Goal: Task Accomplishment & Management: Complete application form

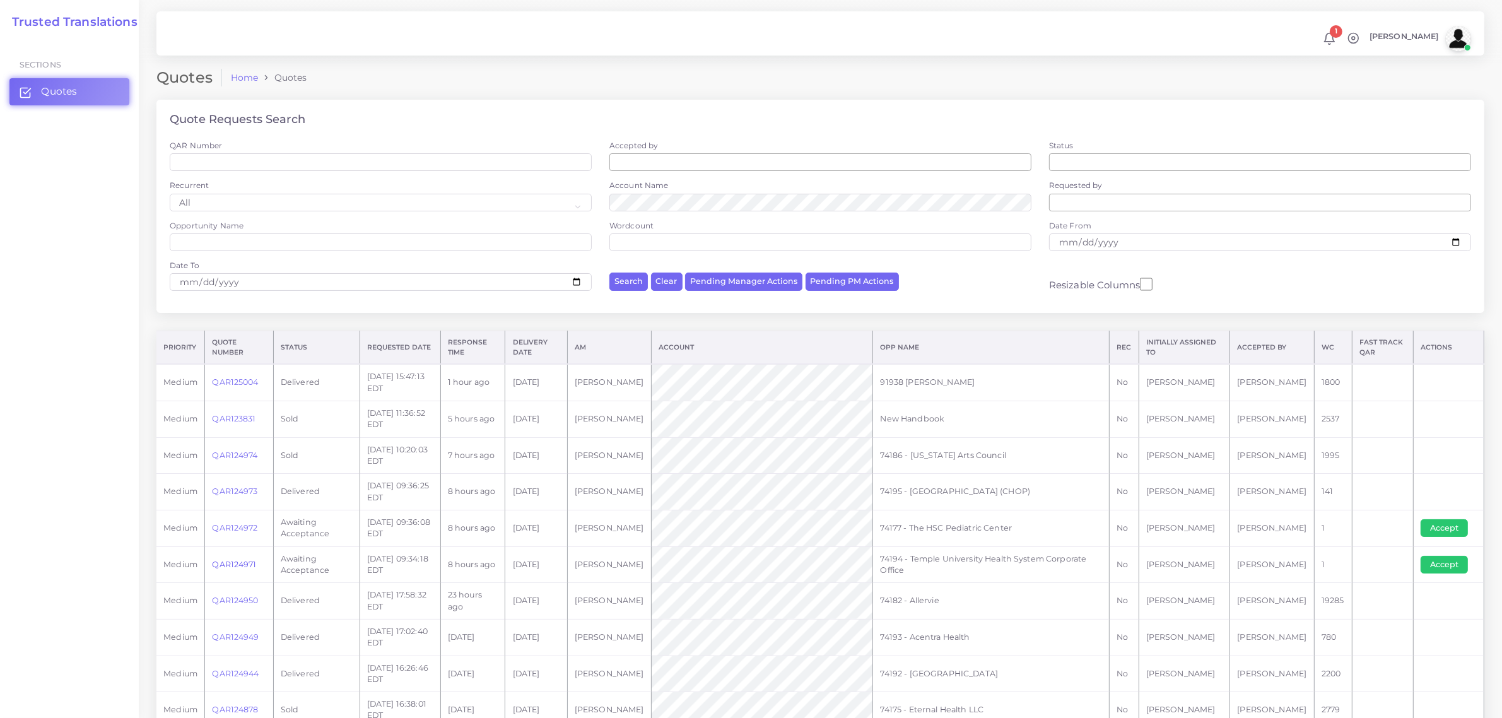
click at [235, 560] on link "QAR124971" at bounding box center [234, 564] width 44 height 9
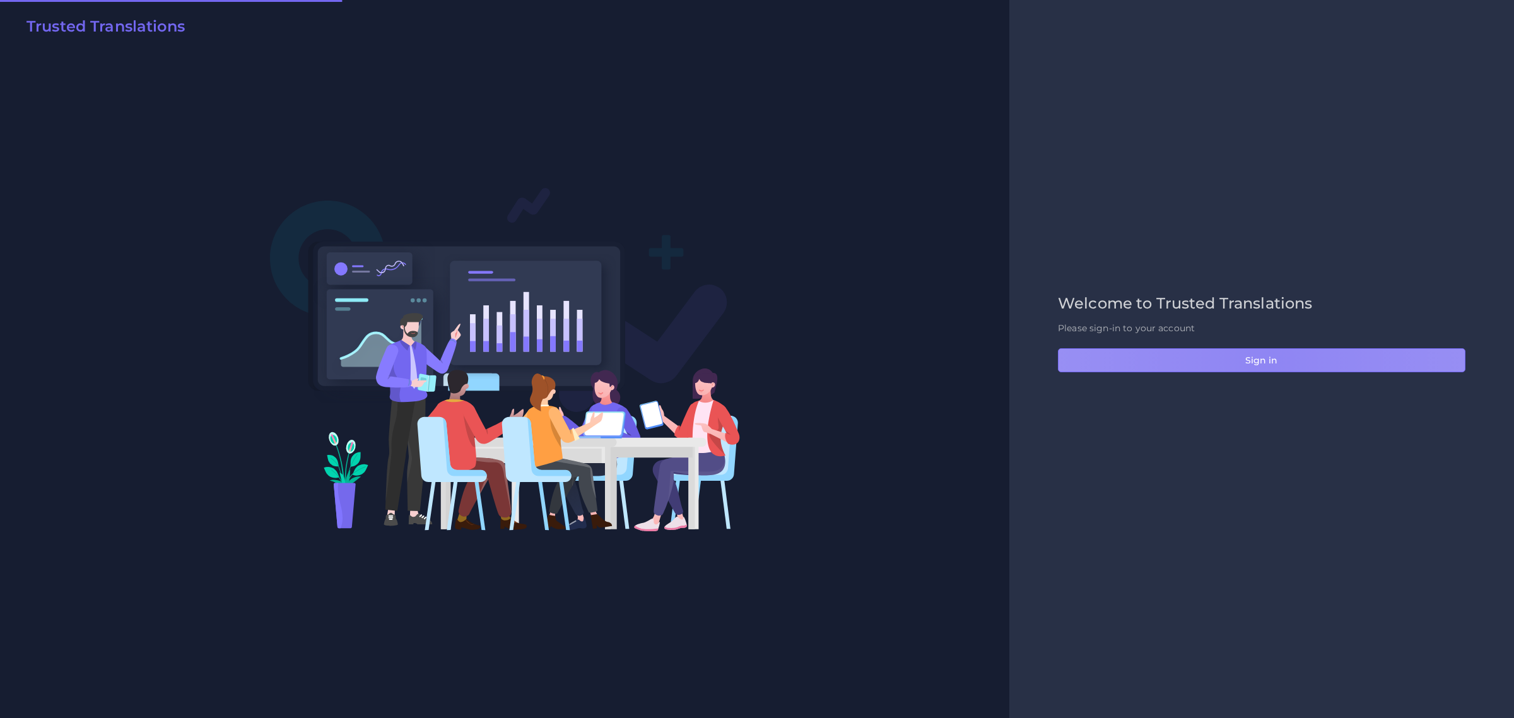
click at [1270, 361] on button "Sign in" at bounding box center [1262, 360] width 408 height 24
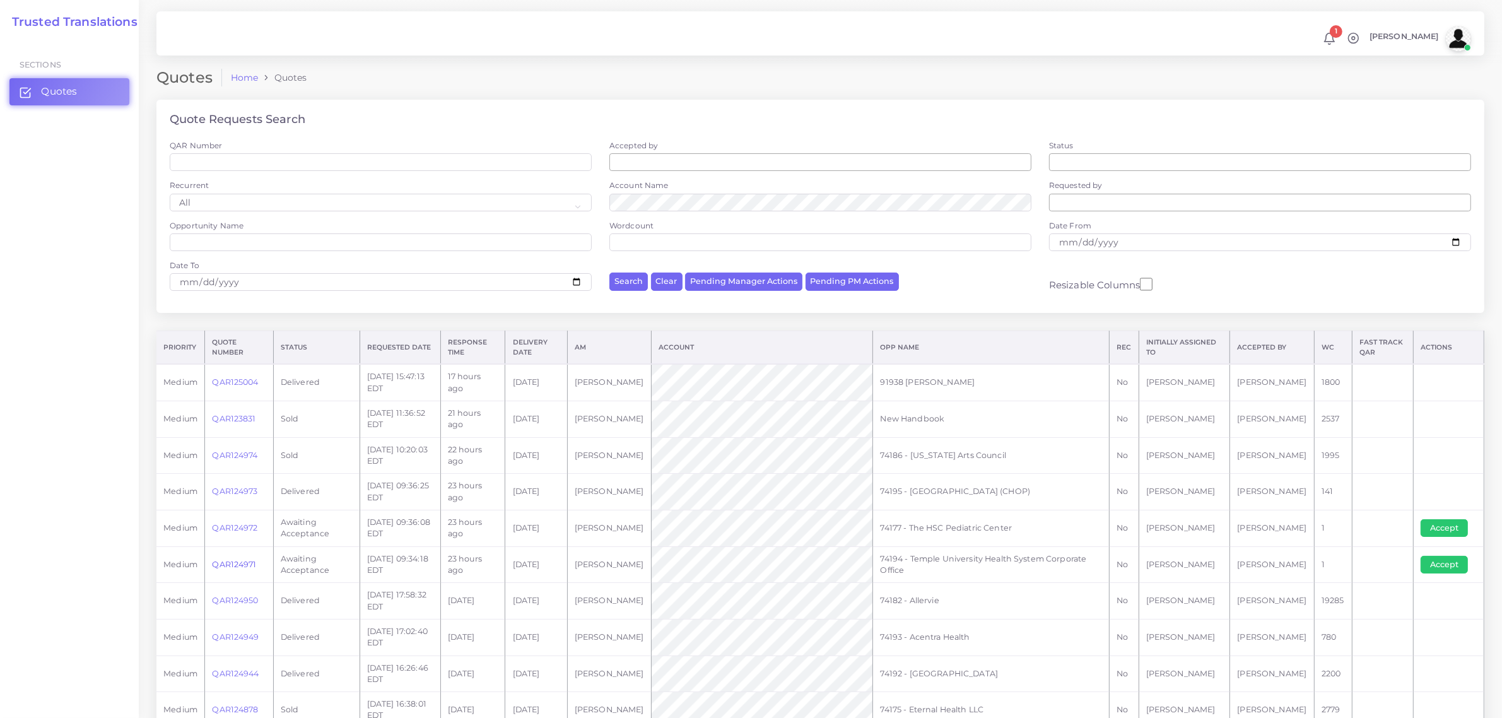
click at [234, 566] on link "QAR124971" at bounding box center [234, 564] width 44 height 9
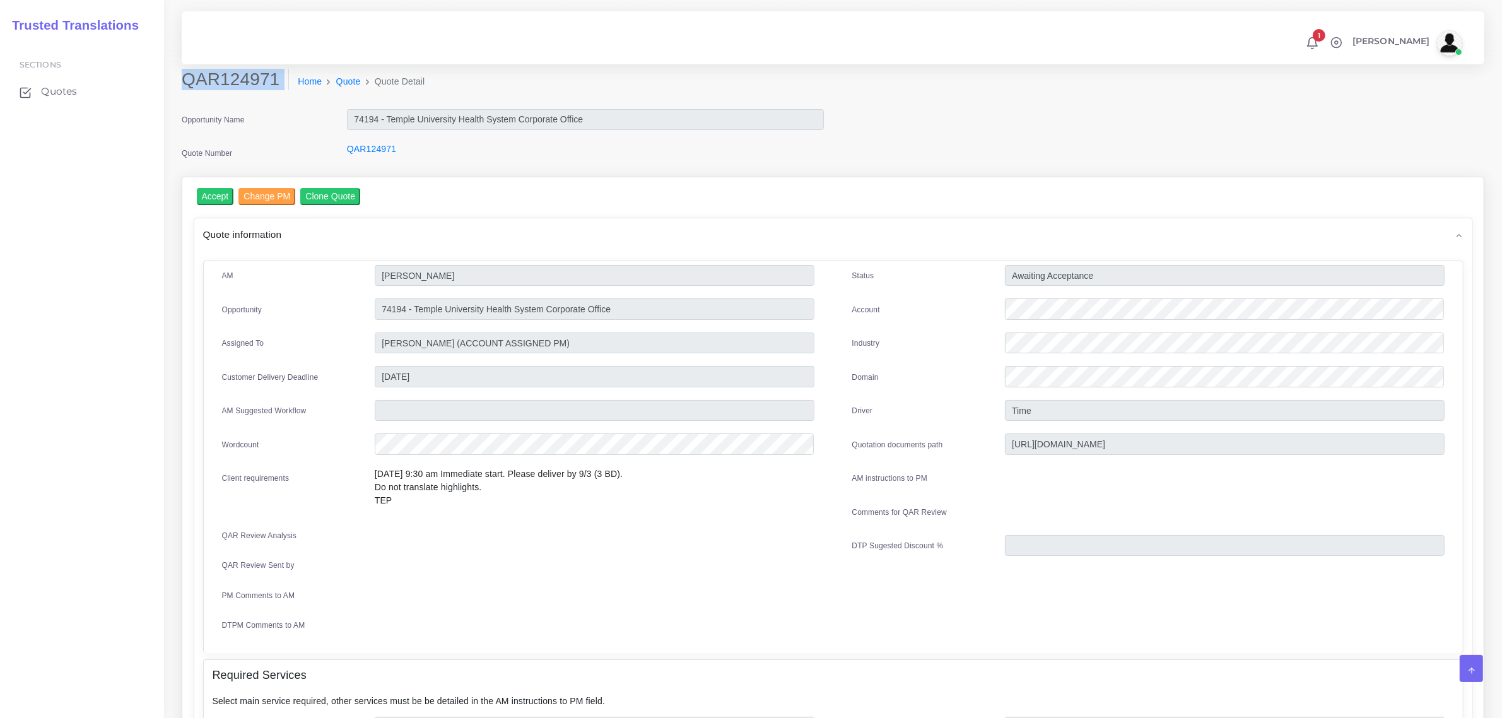
drag, startPoint x: 182, startPoint y: 77, endPoint x: 251, endPoint y: 93, distance: 71.3
click at [251, 93] on div "QAR124971 Home Quote Quote Detail" at bounding box center [667, 86] width 991 height 35
copy div "QAR124971"
click at [213, 194] on input "Accept" at bounding box center [215, 196] width 37 height 17
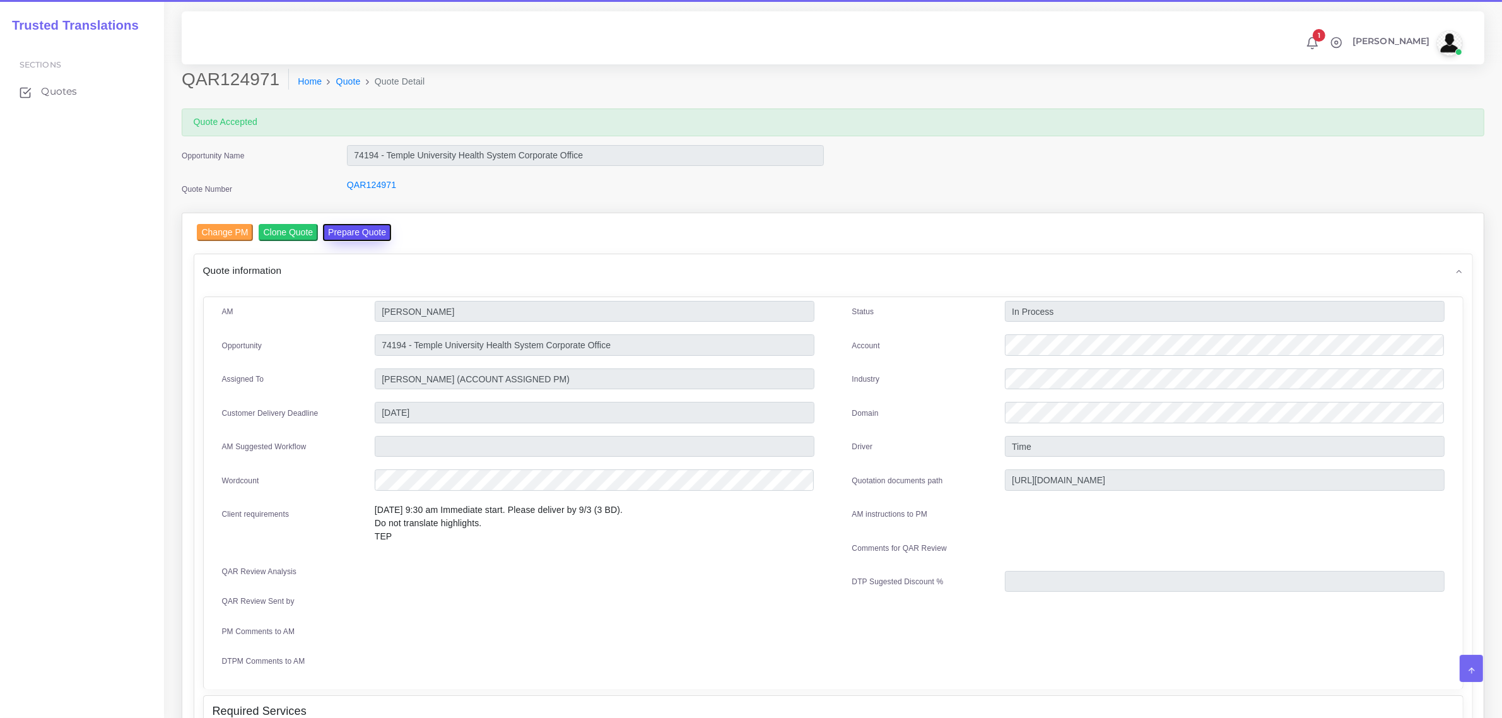
click at [351, 235] on button "Prepare Quote" at bounding box center [357, 232] width 68 height 17
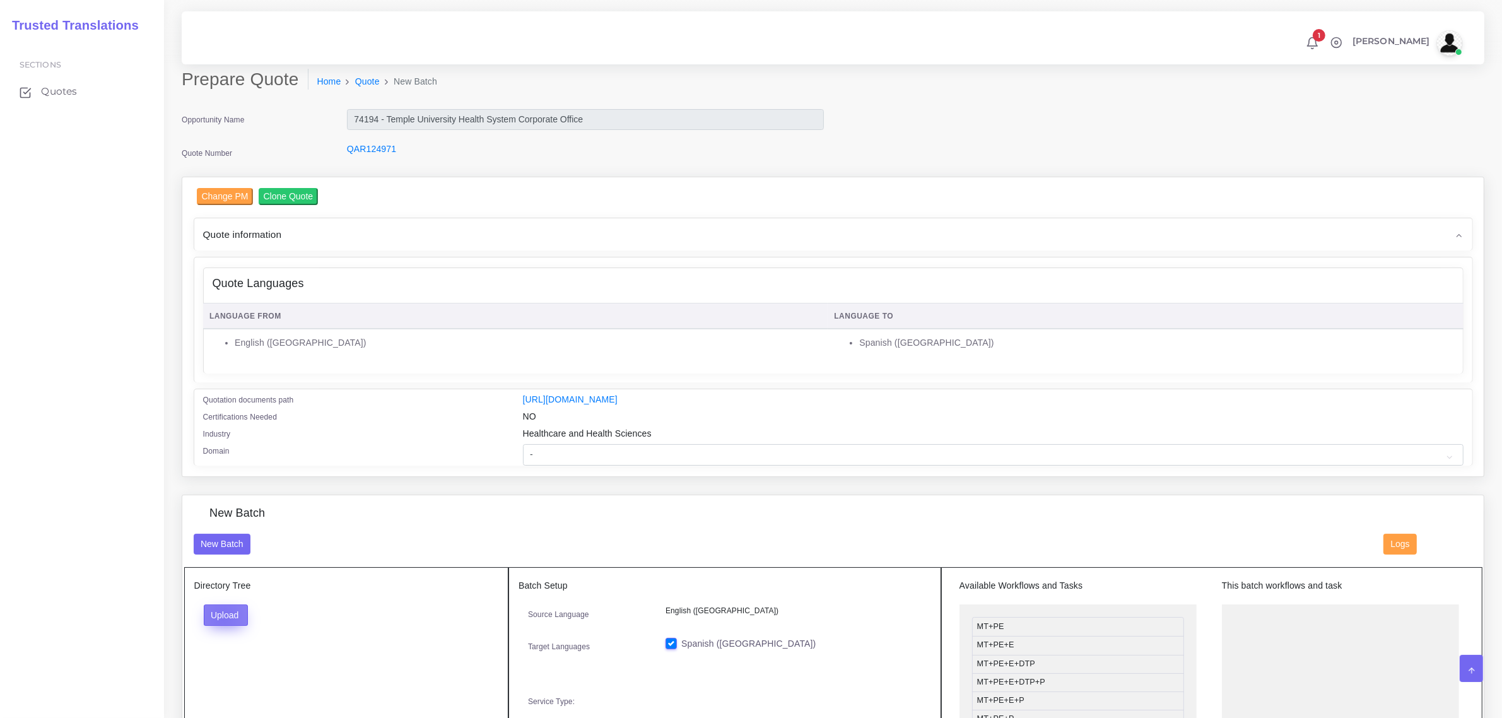
click at [223, 615] on button "Upload" at bounding box center [226, 614] width 45 height 21
click at [231, 666] on label "Files" at bounding box center [247, 663] width 87 height 16
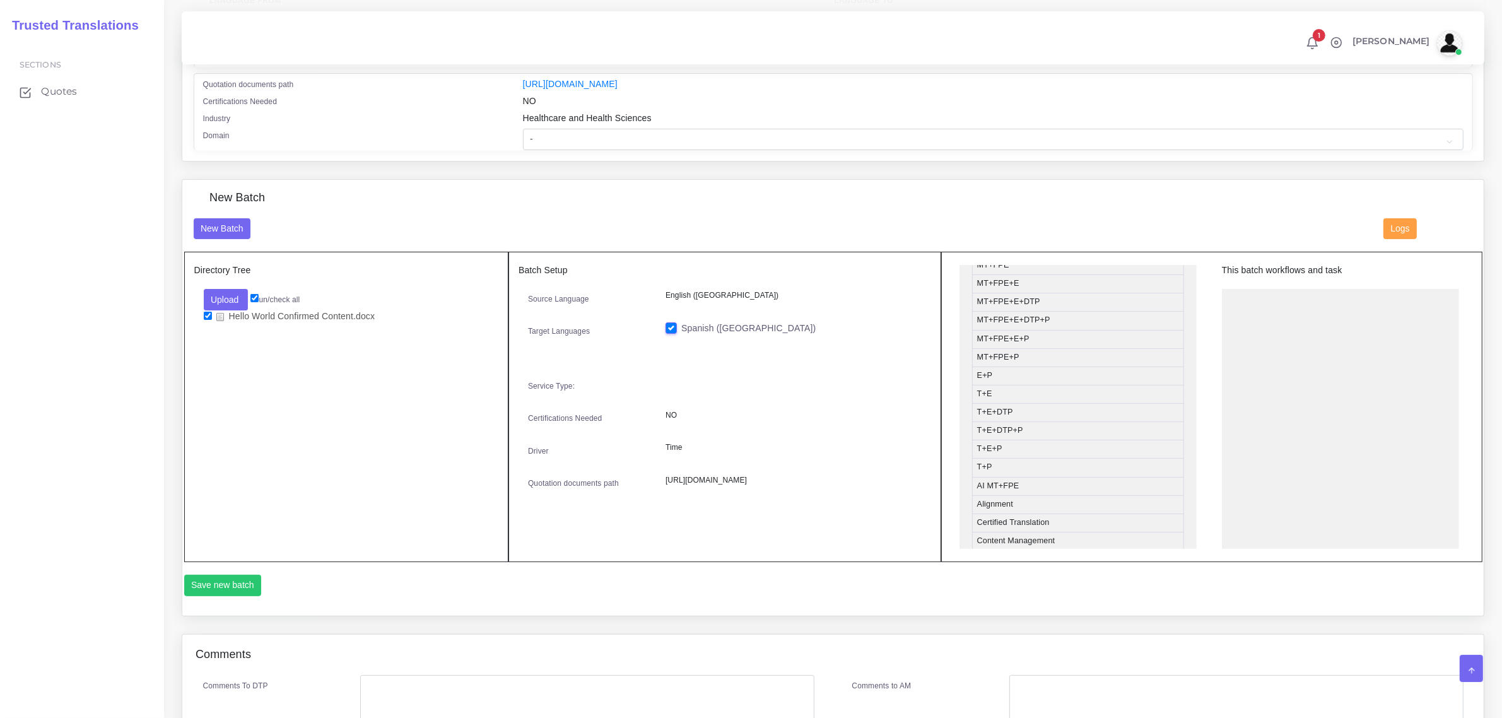
scroll to position [158, 0]
drag, startPoint x: 1045, startPoint y: 449, endPoint x: 1303, endPoint y: 297, distance: 299.5
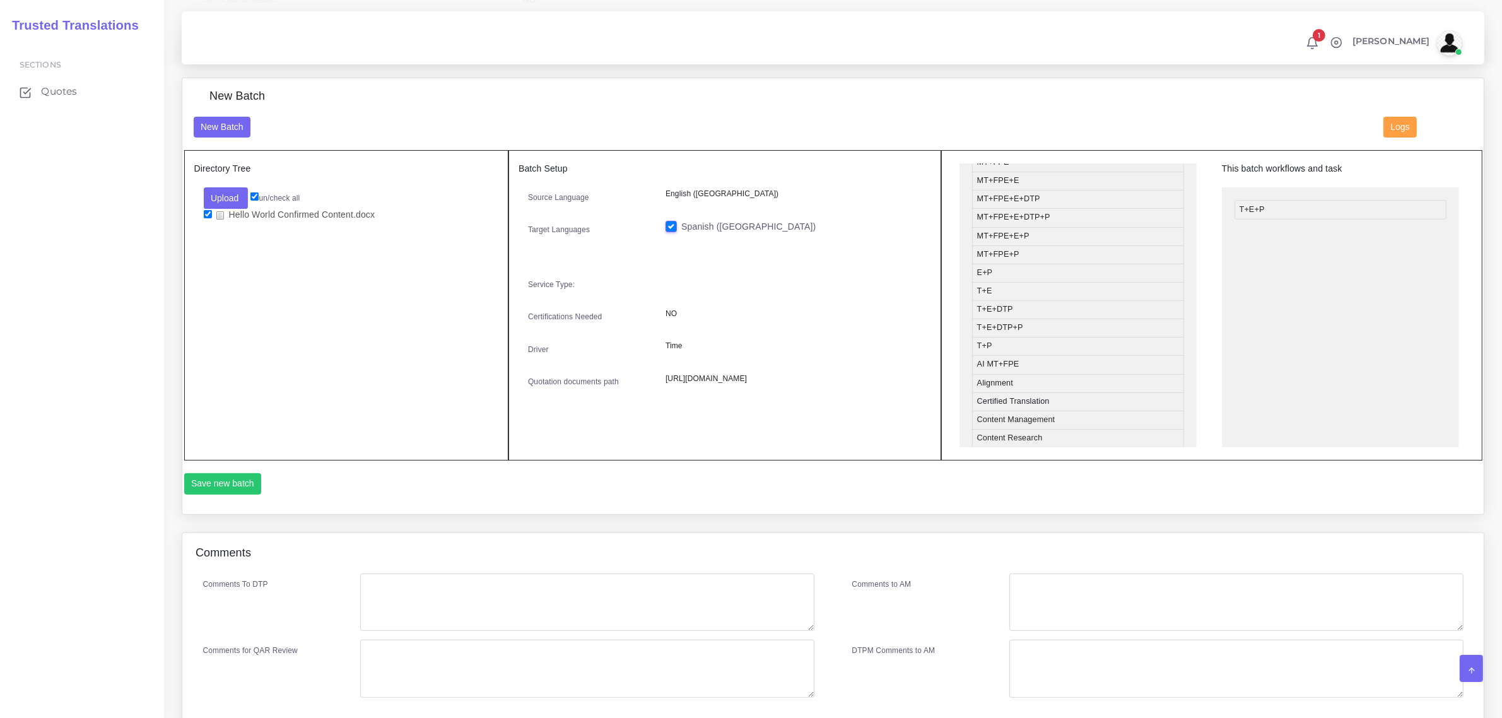
scroll to position [473, 0]
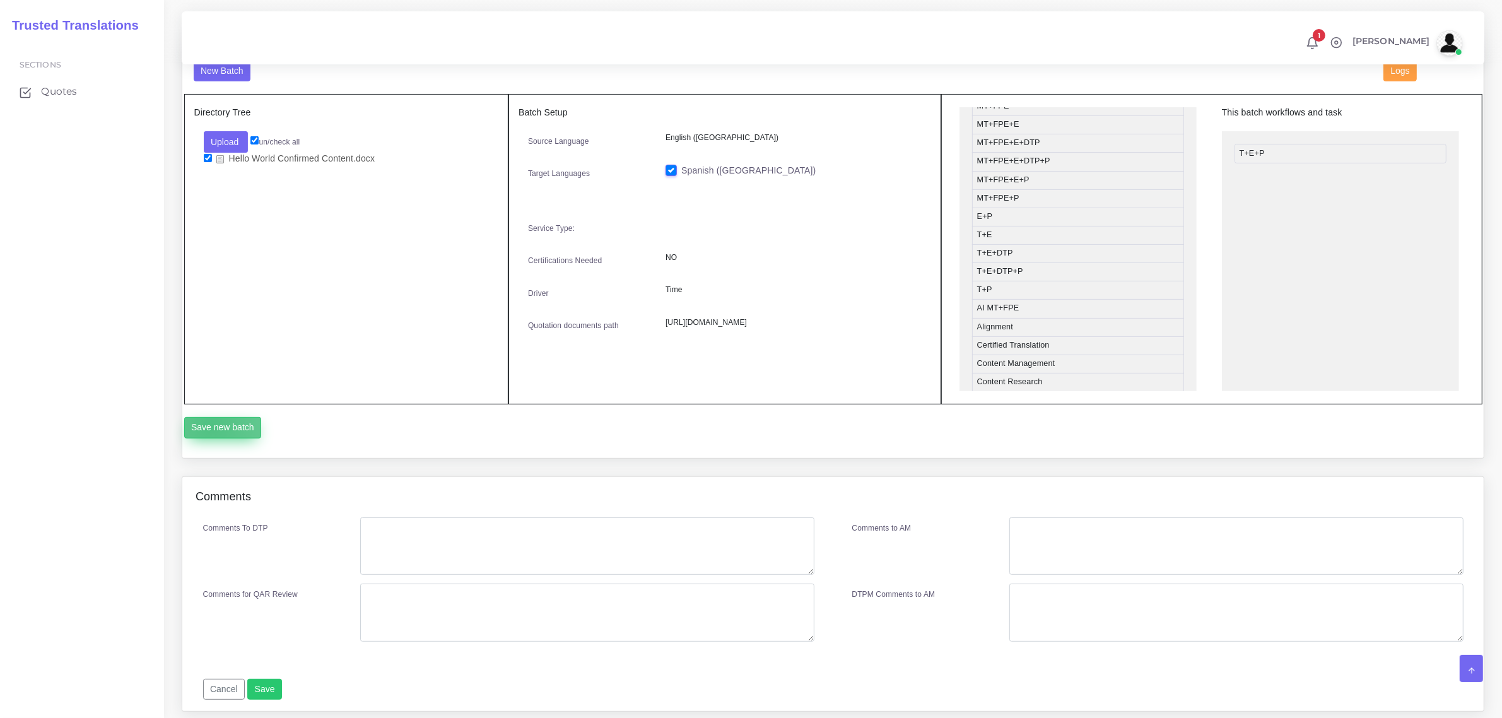
click at [211, 423] on button "Save new batch" at bounding box center [223, 427] width 78 height 21
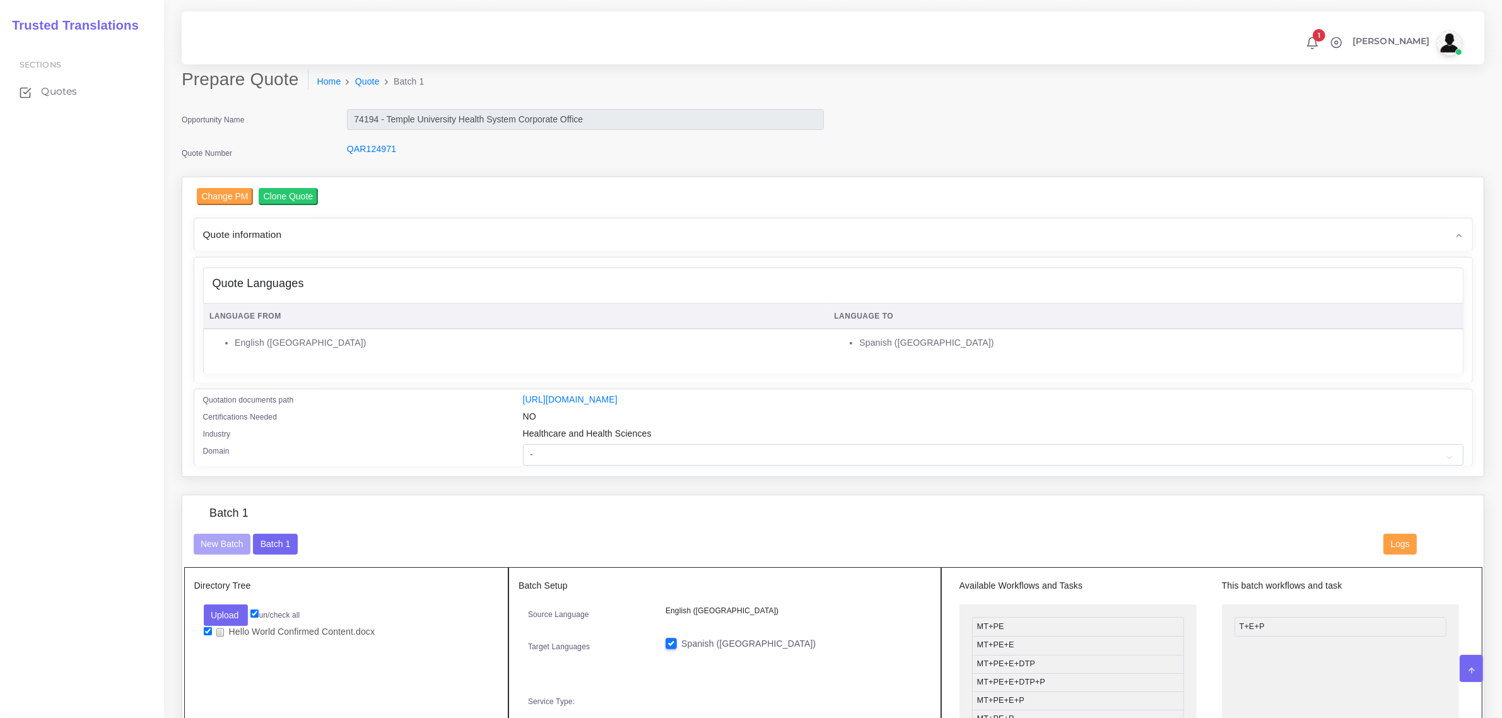
click at [617, 438] on div "Healthcare and Health Sciences" at bounding box center [994, 435] width 960 height 17
click at [617, 453] on select "- Advertising and Media Agriculture, Forestry and Fishing Architecture, Buildin…" at bounding box center [993, 454] width 941 height 21
select select "Healthcare and Health Sciences"
click at [523, 444] on select "- Advertising and Media Agriculture, Forestry and Fishing Architecture, Buildin…" at bounding box center [993, 454] width 941 height 21
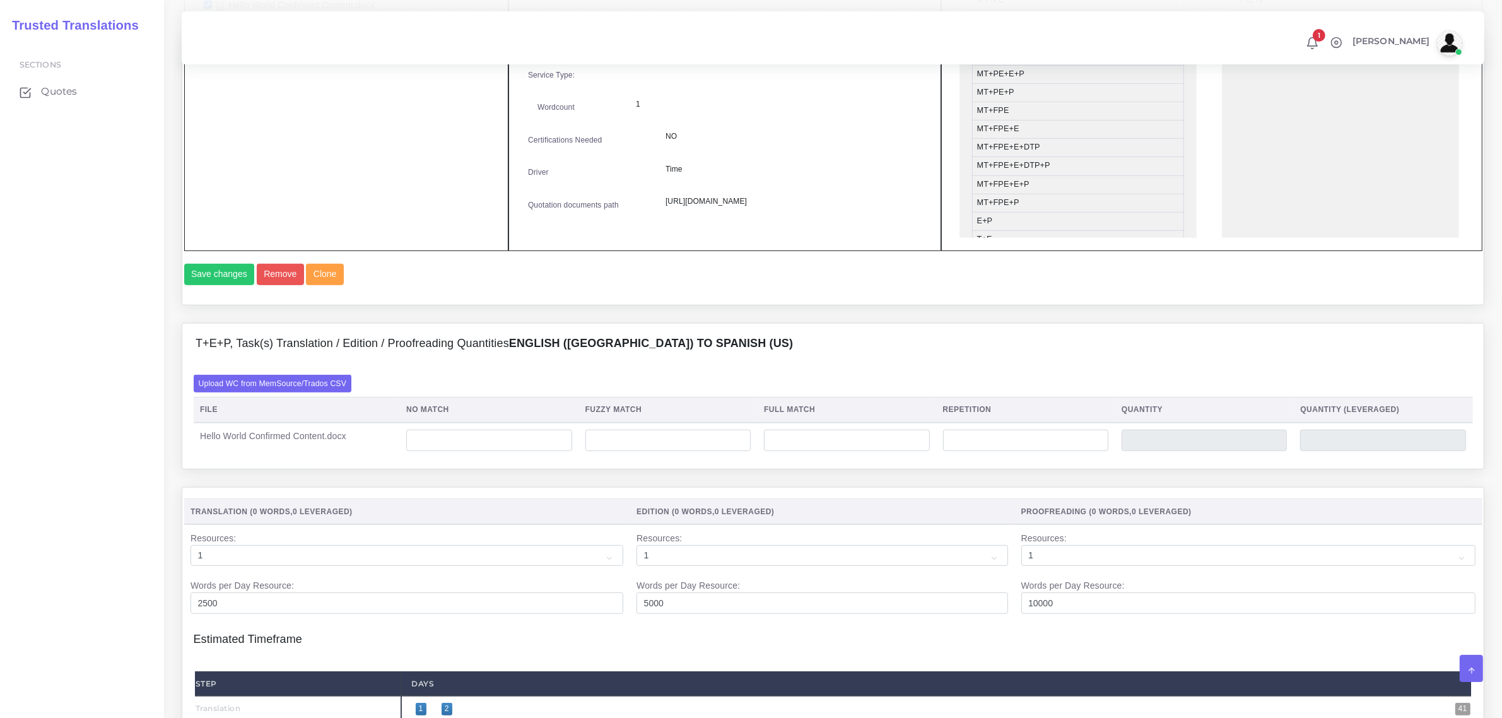
scroll to position [631, 0]
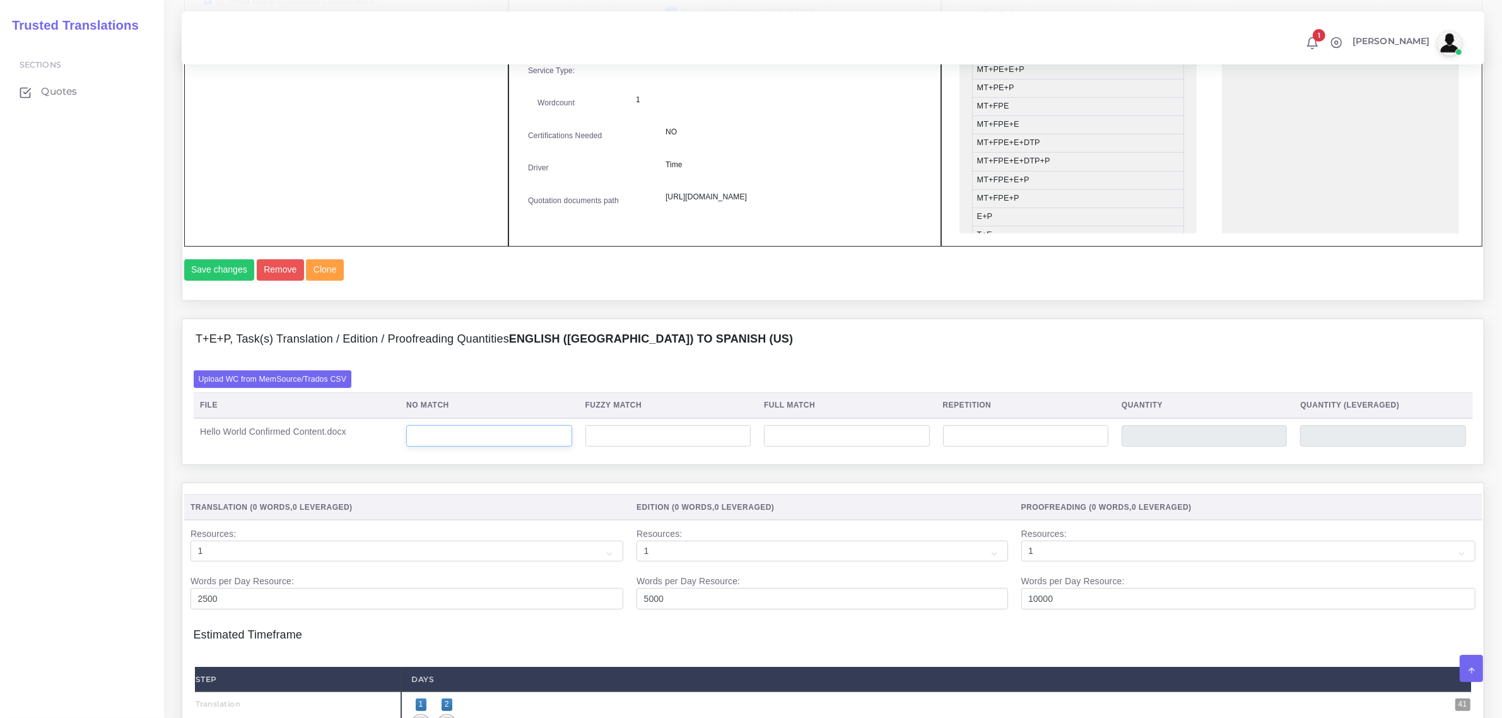
click at [476, 447] on input "number" at bounding box center [488, 435] width 165 height 21
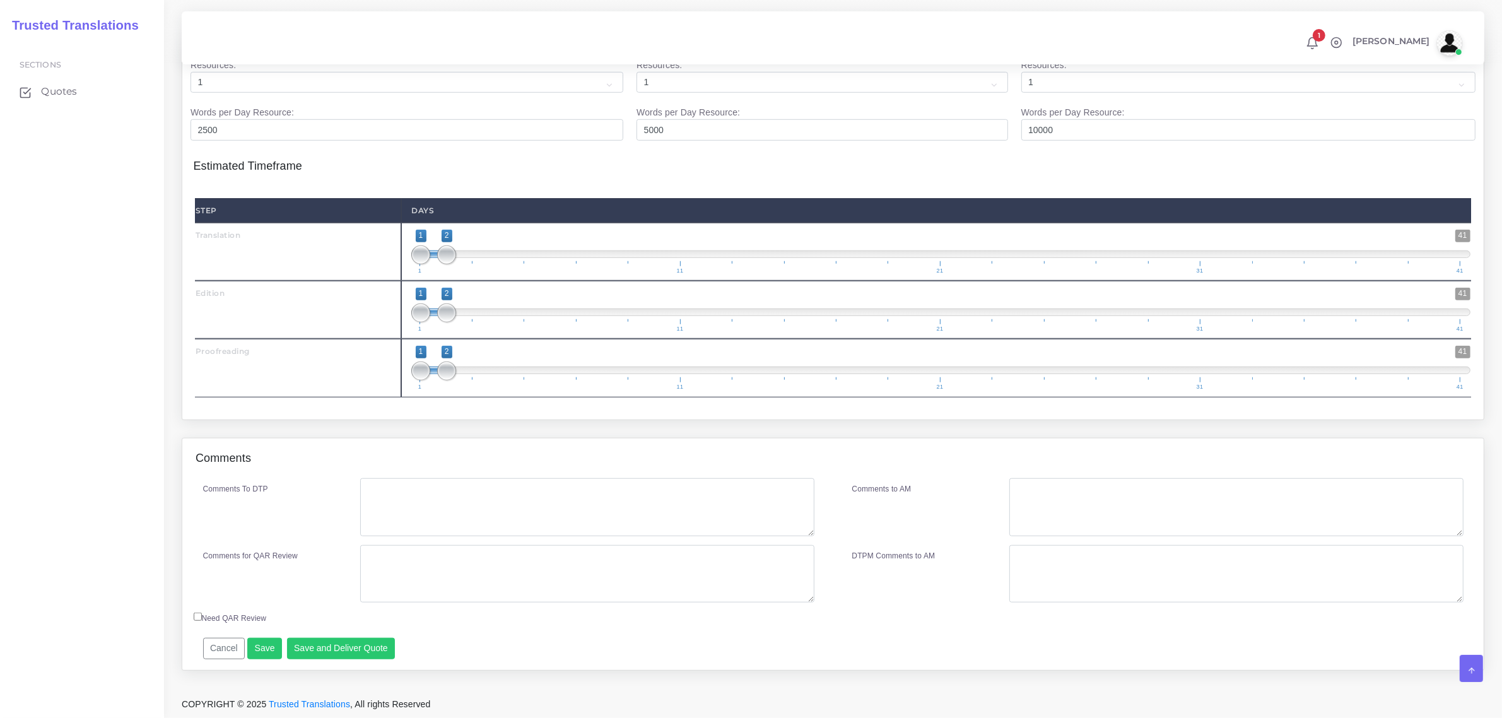
scroll to position [1127, 0]
type input "30"
click at [327, 650] on button "Save and Deliver Quote" at bounding box center [341, 648] width 109 height 21
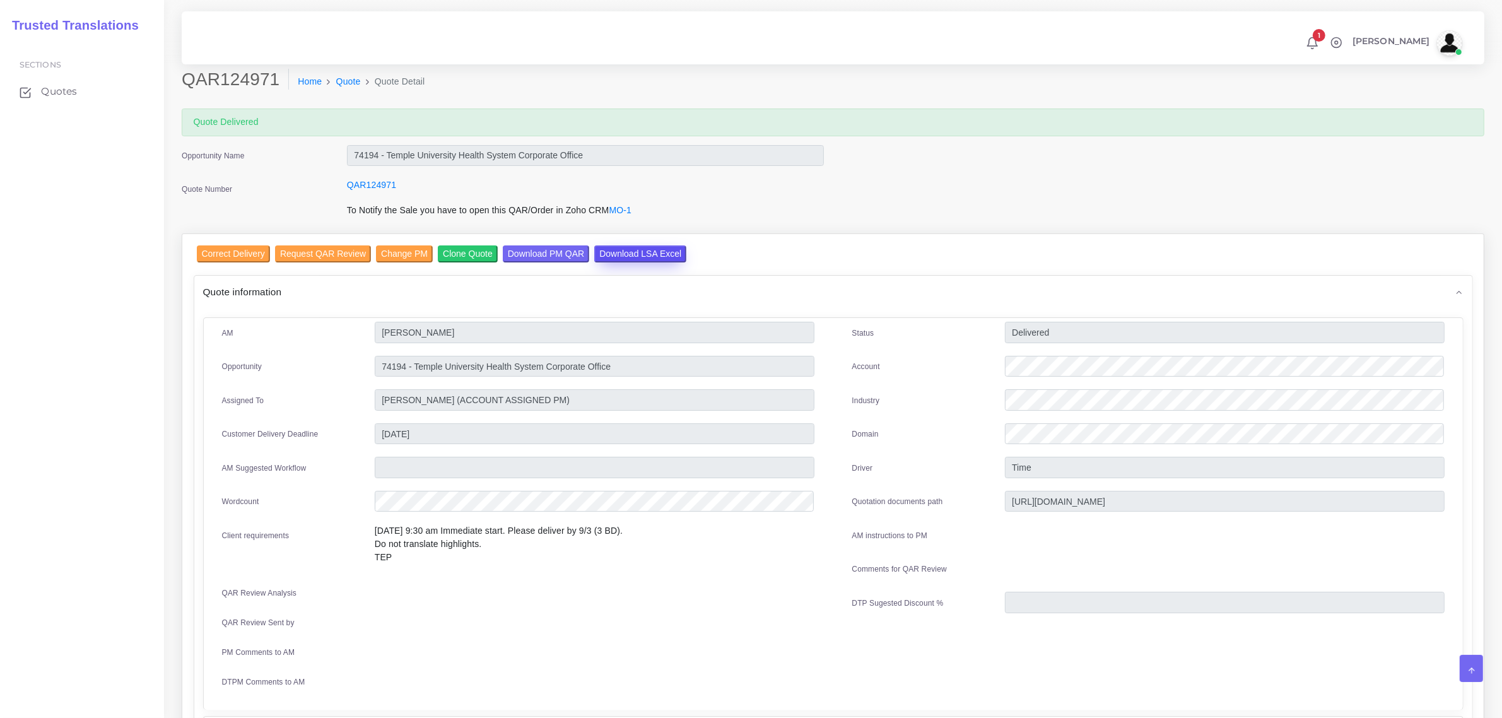
click at [638, 257] on input "Download LSA Excel" at bounding box center [640, 253] width 92 height 17
click at [642, 246] on input "Download LSA Excel" at bounding box center [640, 253] width 92 height 17
click at [64, 93] on span "Quotes" at bounding box center [62, 92] width 36 height 14
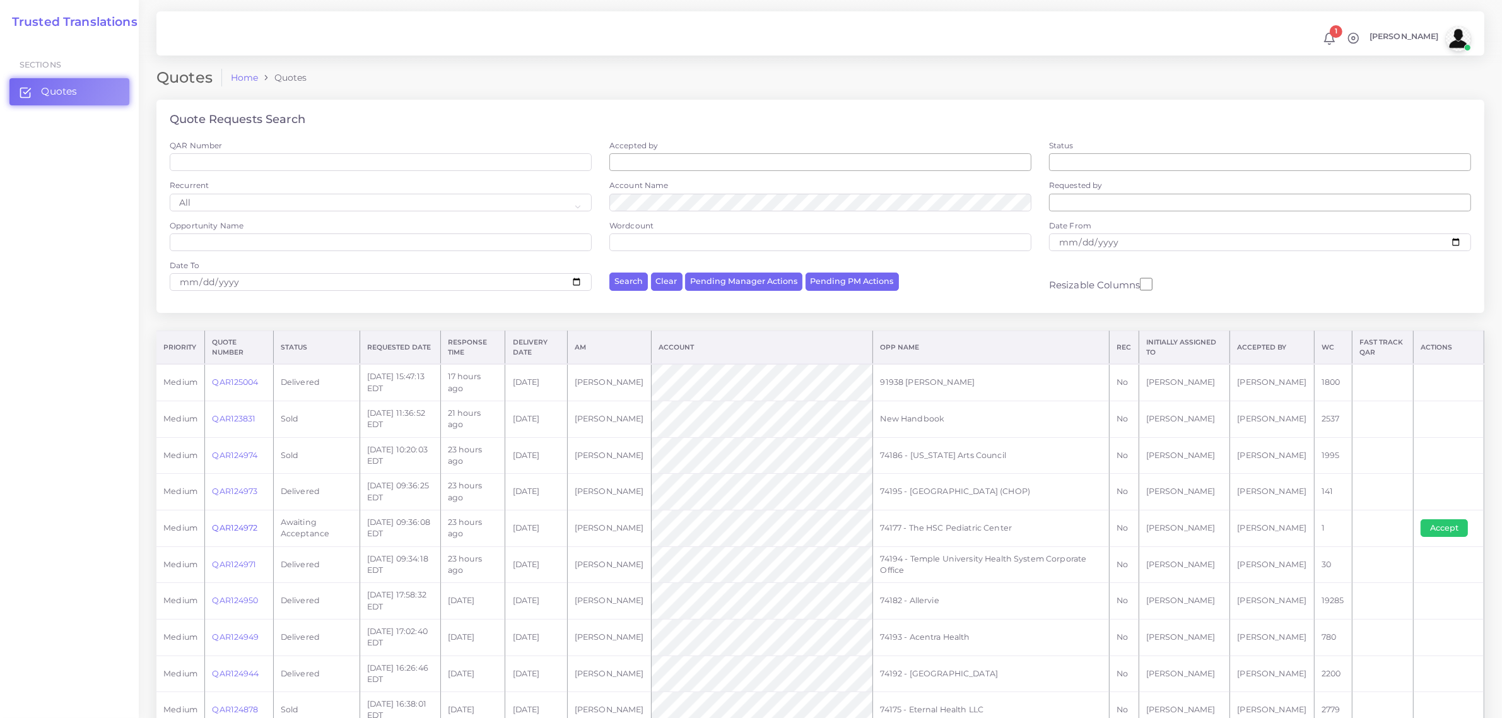
click at [237, 528] on link "QAR124972" at bounding box center [234, 527] width 45 height 9
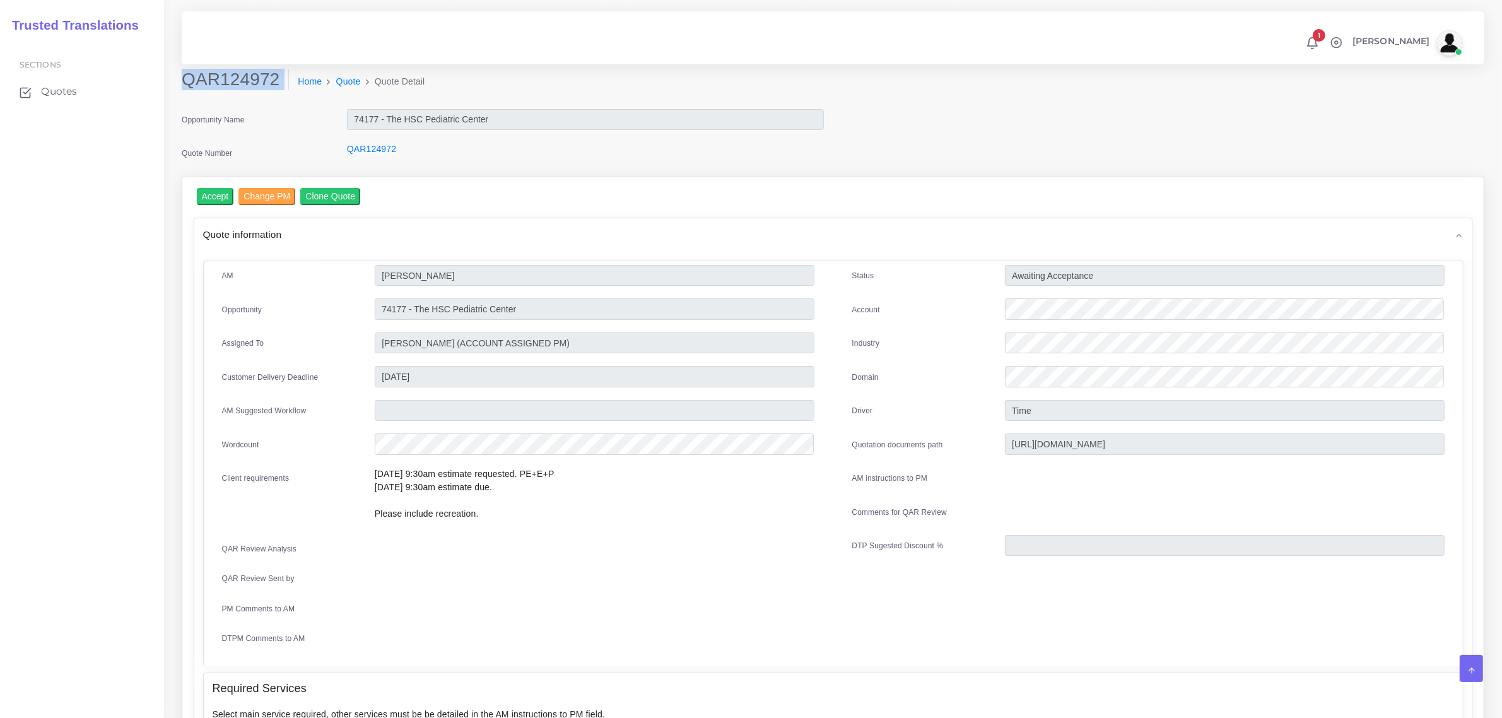
drag, startPoint x: 181, startPoint y: 83, endPoint x: 254, endPoint y: 91, distance: 73.1
click at [254, 91] on div "QAR124972 Home Quote Quote Detail" at bounding box center [667, 86] width 991 height 35
copy div "QAR124972"
click at [207, 200] on input "Accept" at bounding box center [215, 196] width 37 height 17
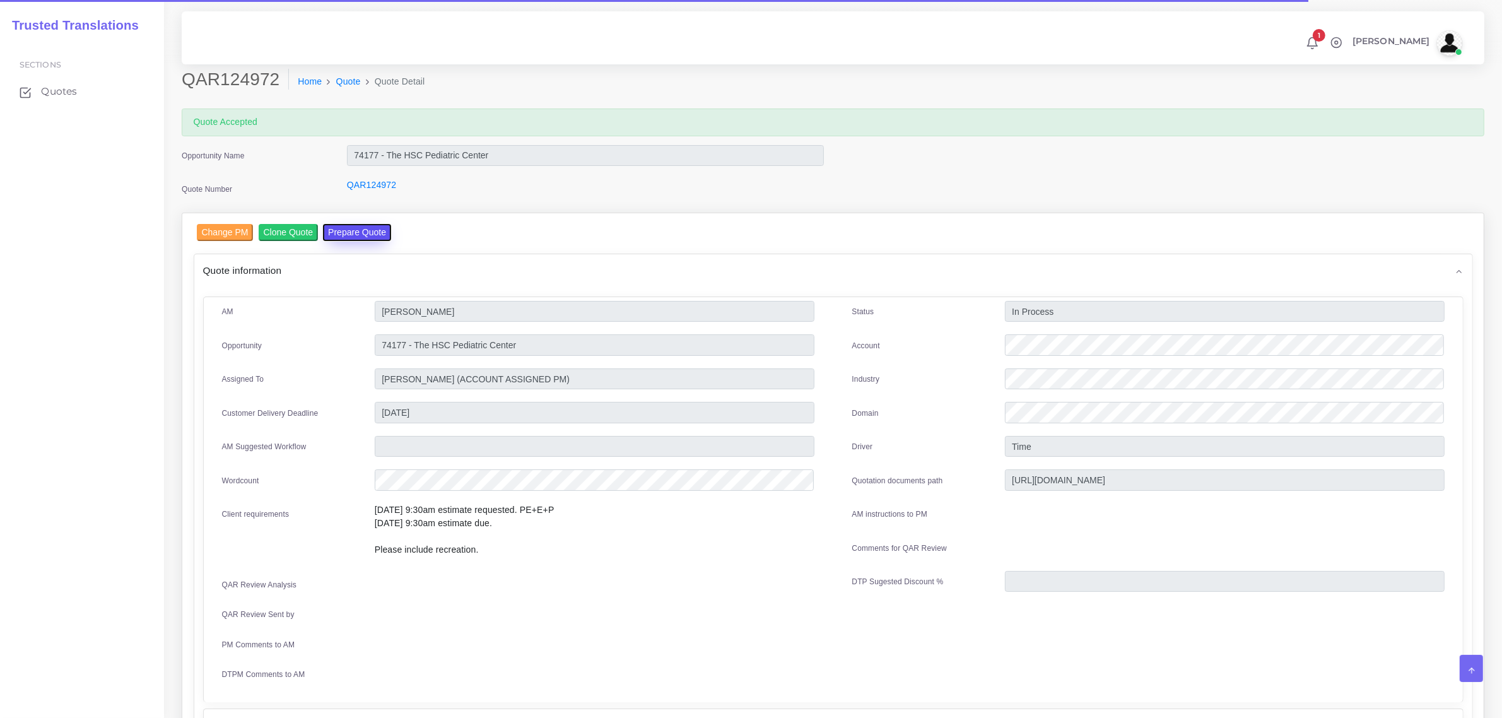
click at [358, 232] on button "Prepare Quote" at bounding box center [357, 232] width 68 height 17
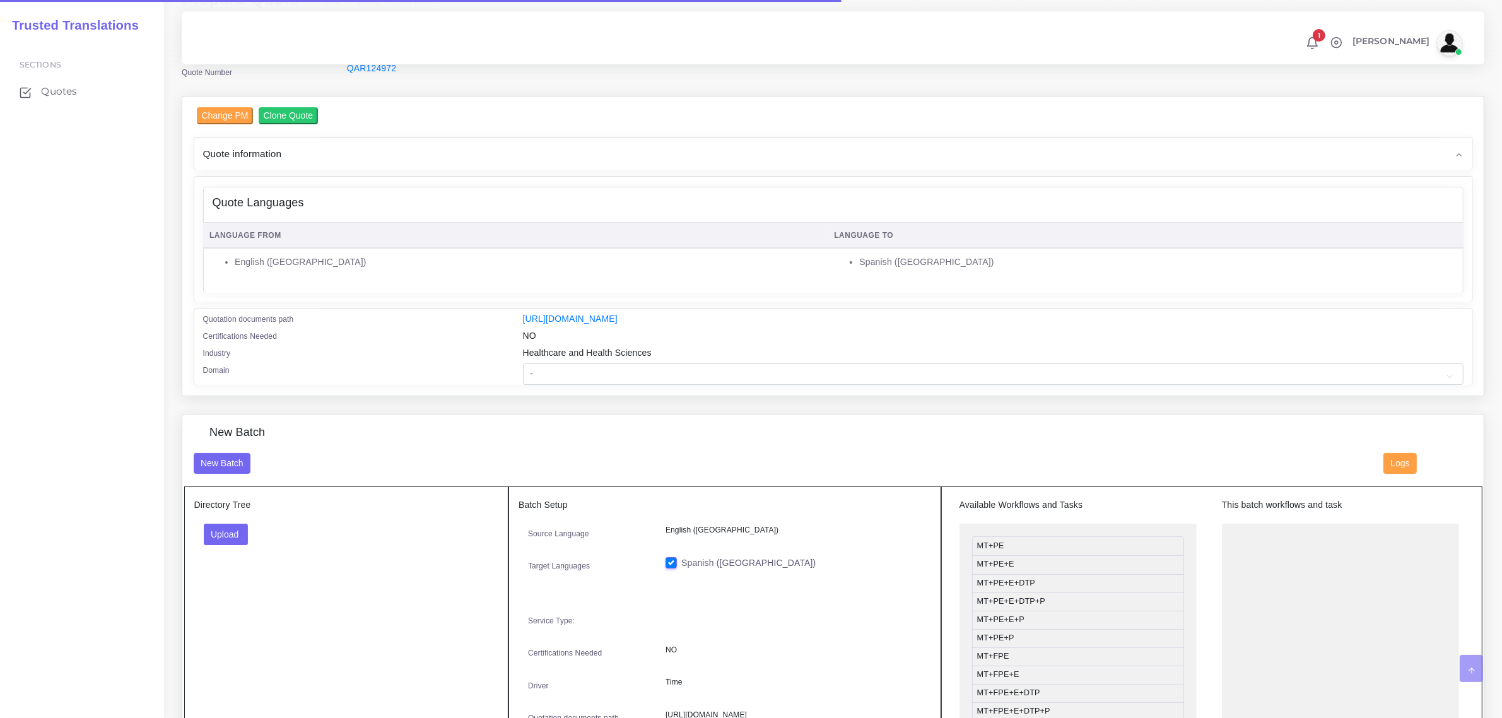
scroll to position [158, 0]
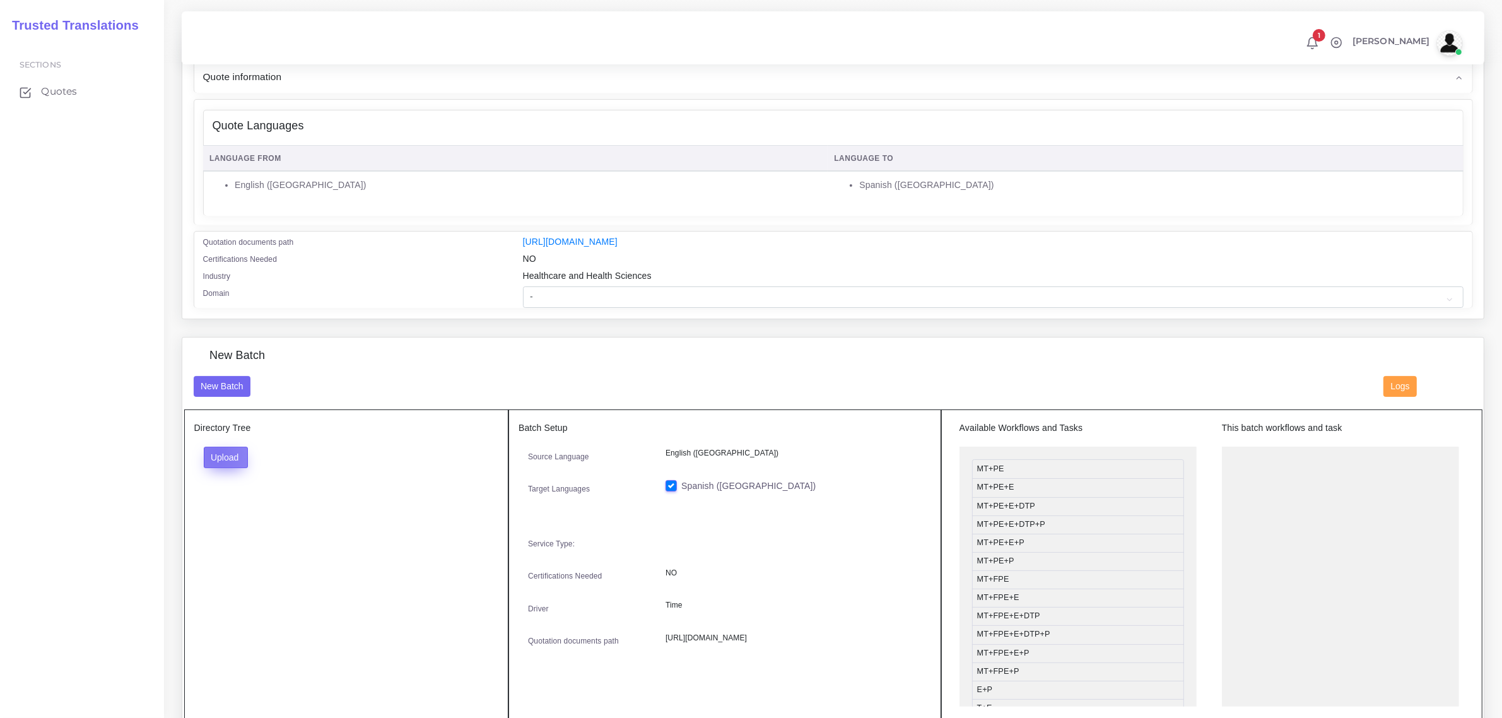
click at [216, 452] on button "Upload" at bounding box center [226, 457] width 45 height 21
click at [241, 503] on label "Files" at bounding box center [247, 505] width 87 height 16
drag, startPoint x: 1063, startPoint y: 616, endPoint x: 1314, endPoint y: 452, distance: 299.9
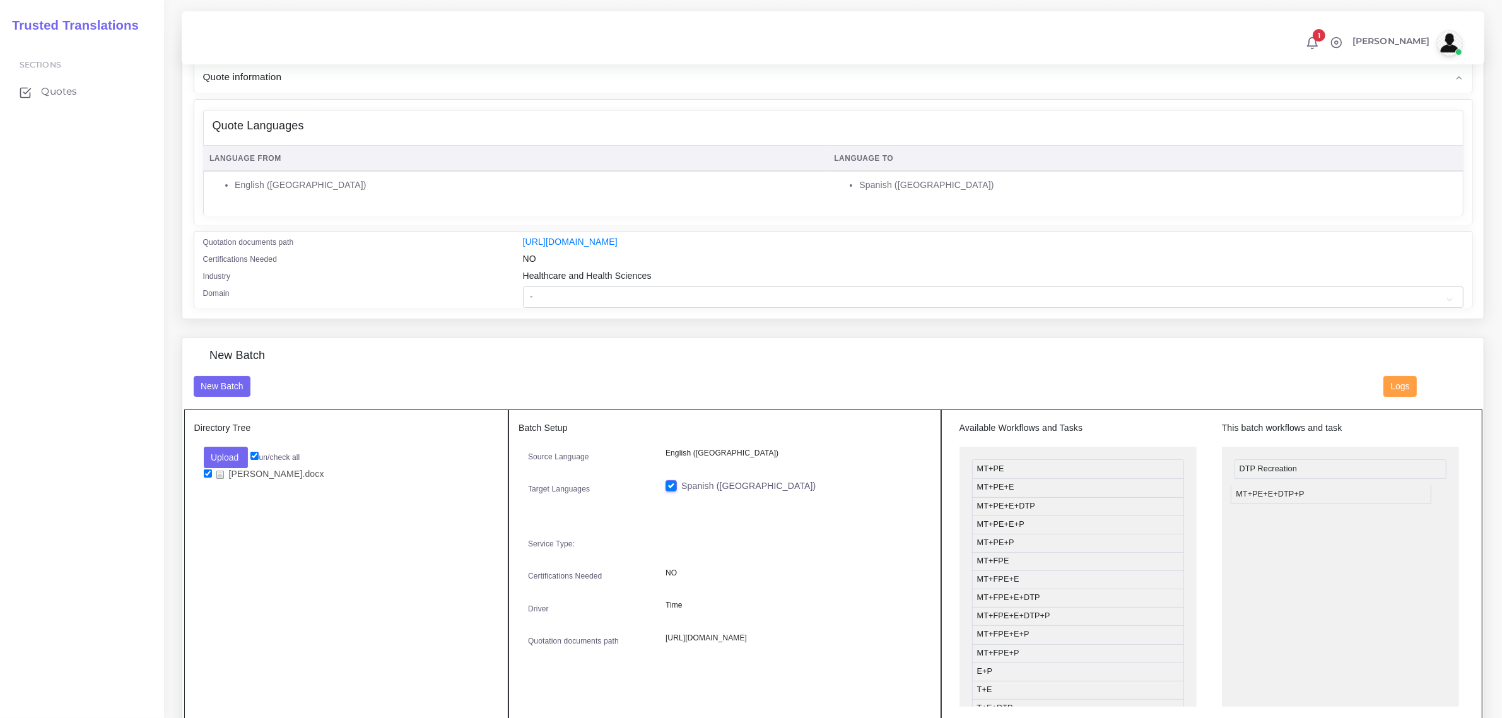
drag, startPoint x: 1054, startPoint y: 524, endPoint x: 1313, endPoint y: 493, distance: 261.1
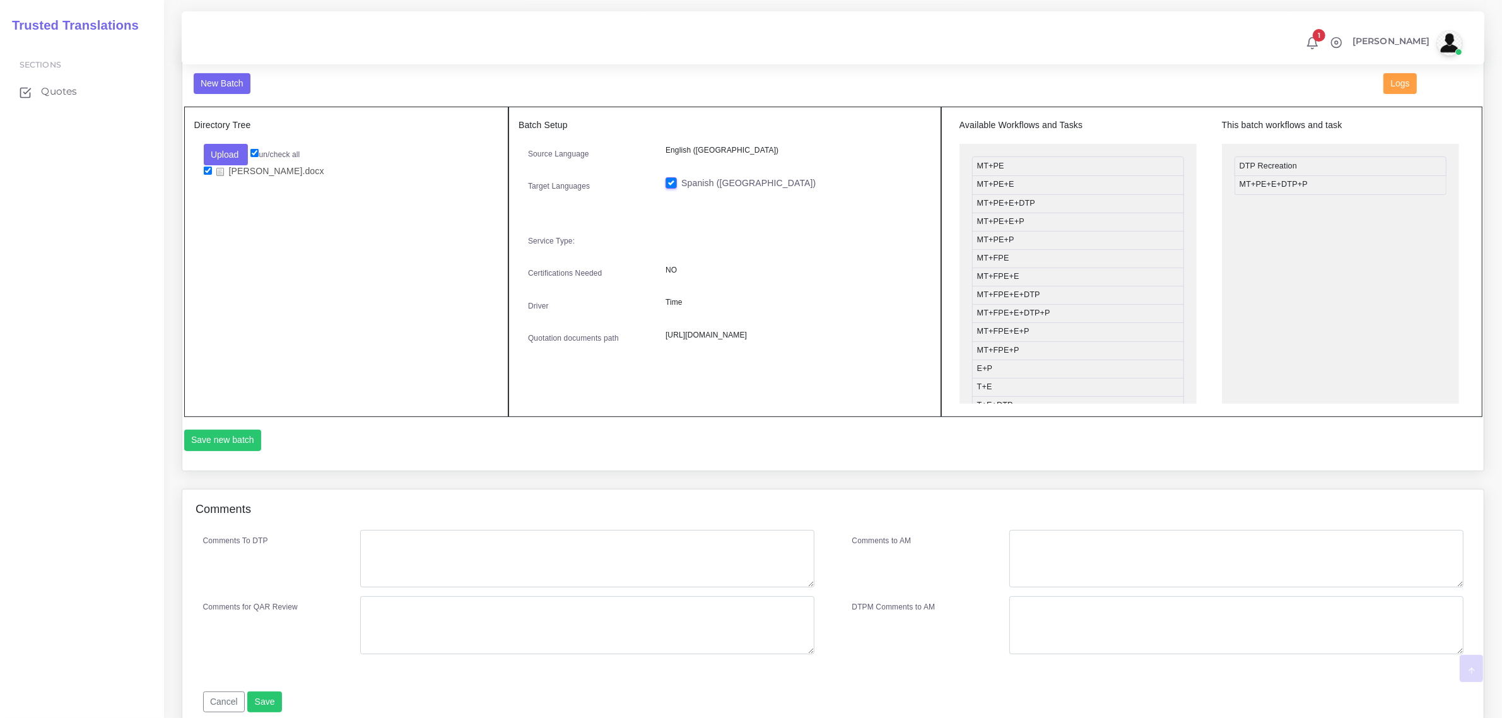
scroll to position [473, 0]
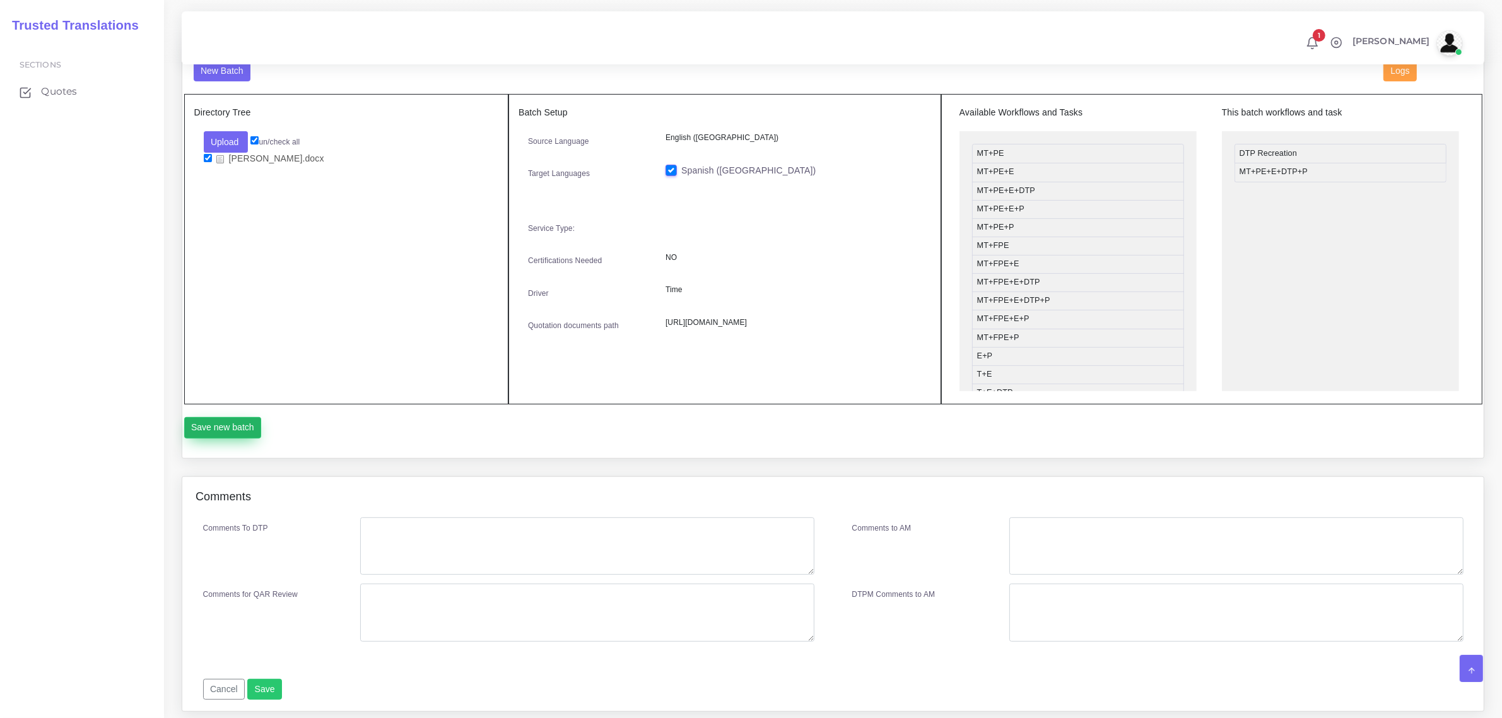
click at [222, 428] on button "Save new batch" at bounding box center [223, 427] width 78 height 21
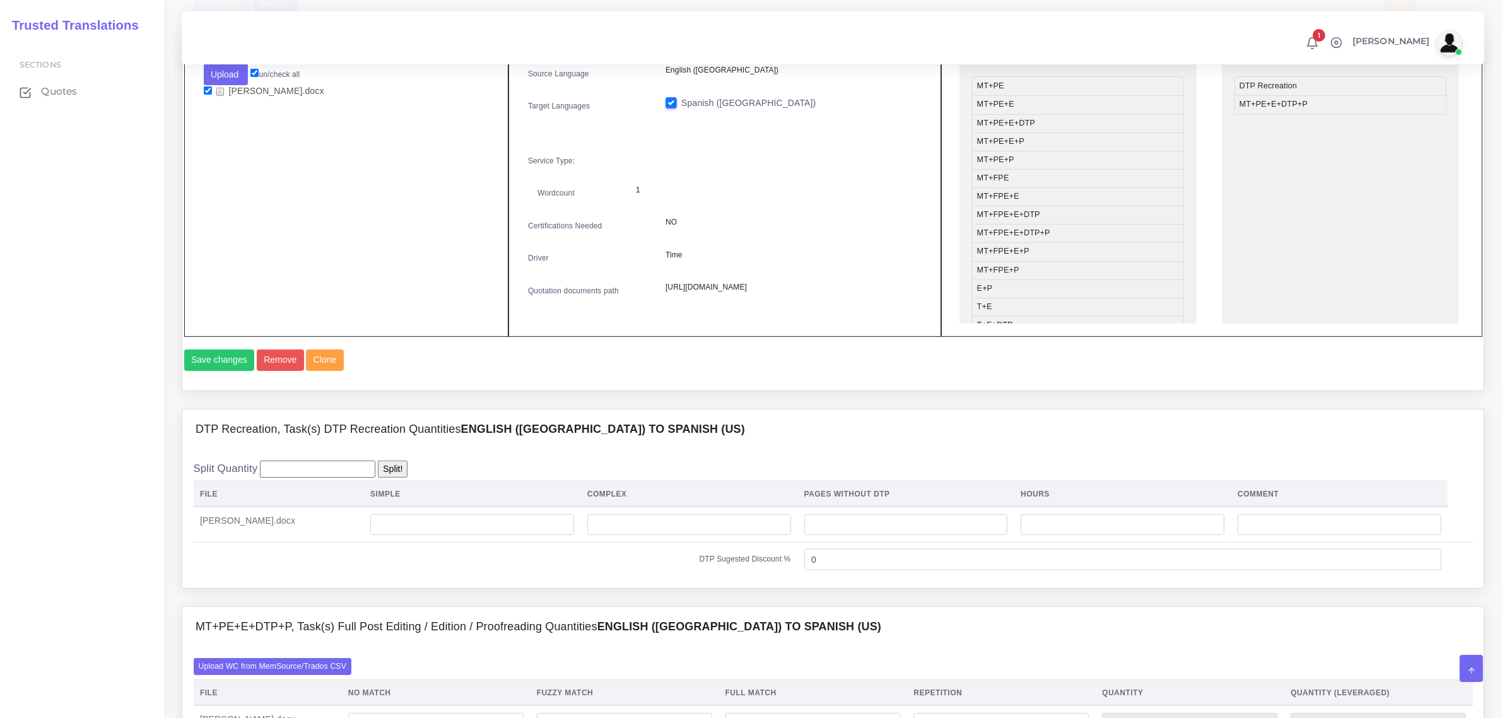
scroll to position [552, 0]
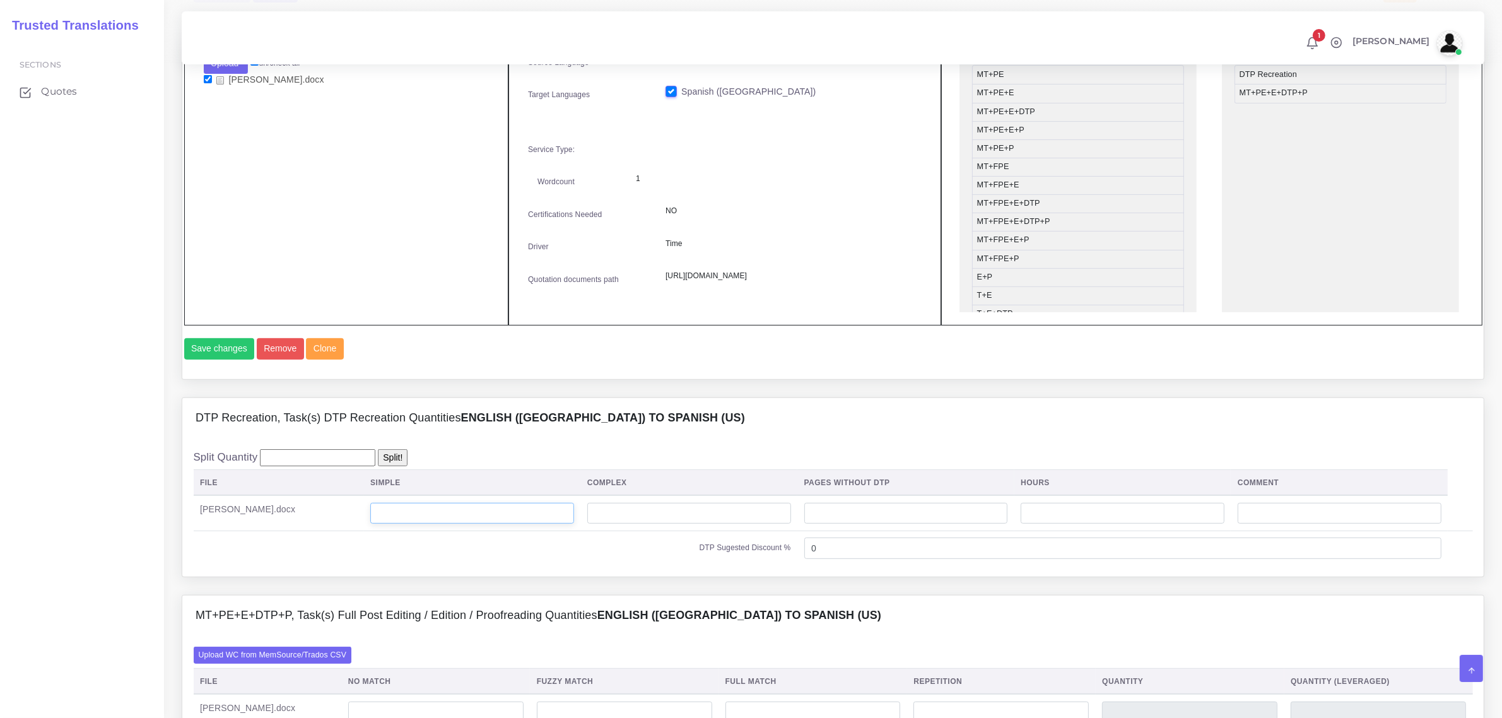
click at [455, 524] on input "number" at bounding box center [472, 513] width 204 height 21
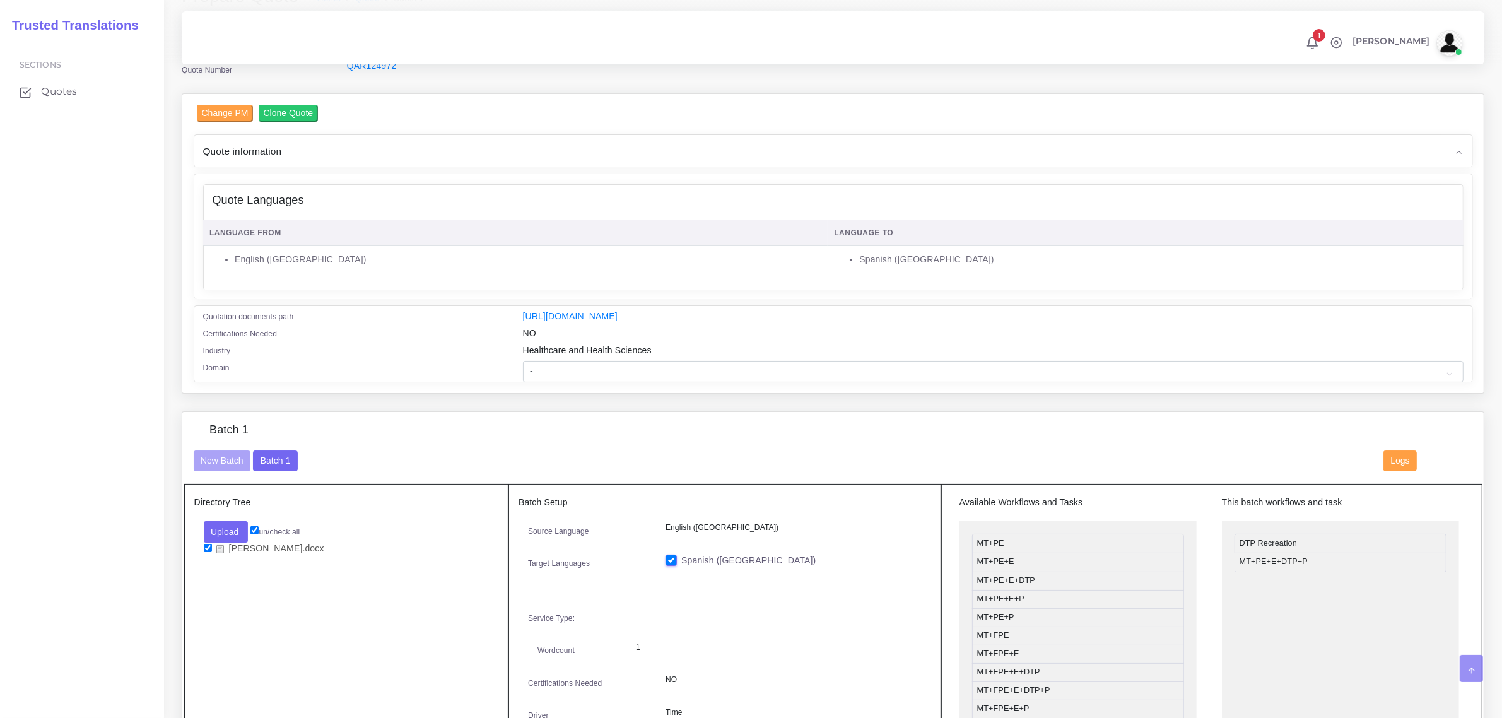
scroll to position [0, 0]
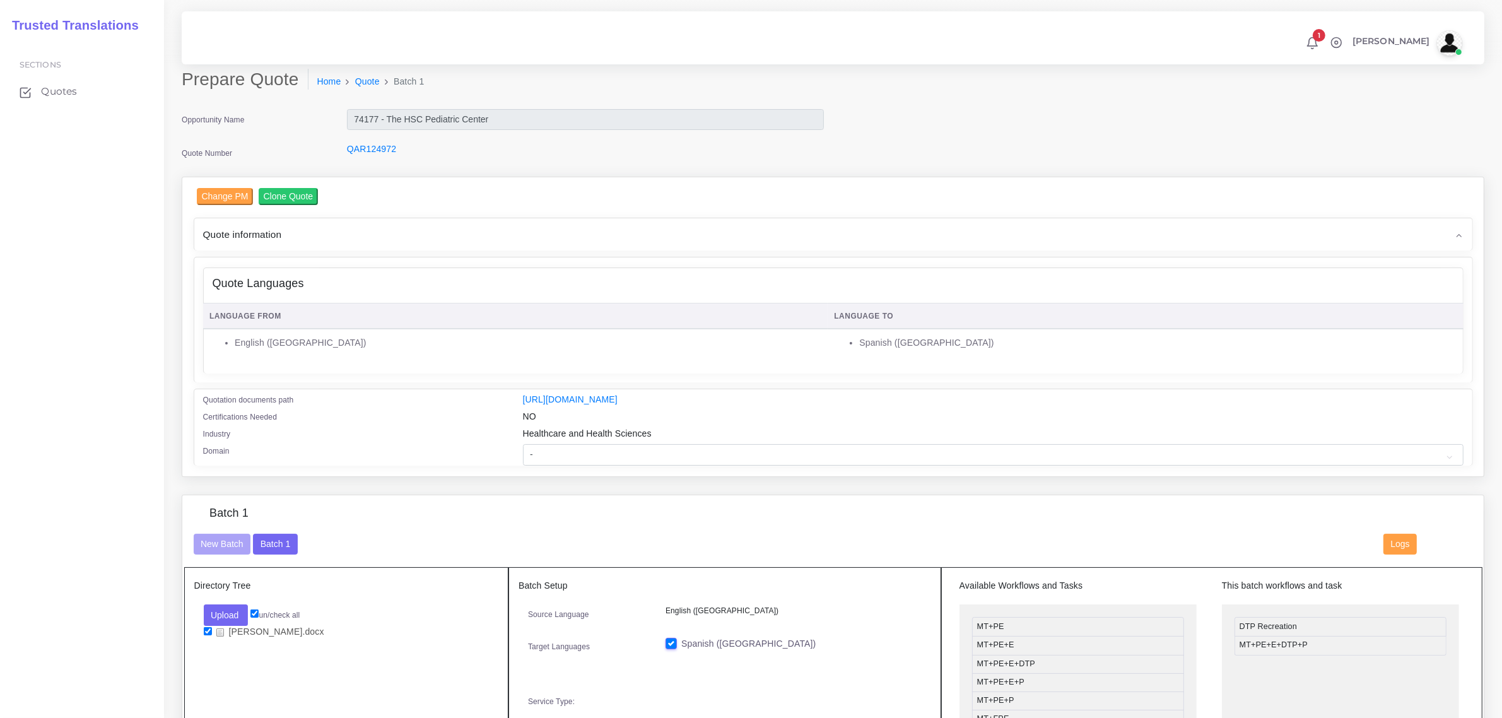
type input "12"
click at [588, 452] on select "- Advertising and Media Agriculture, Forestry and Fishing Architecture, Buildin…" at bounding box center [993, 454] width 941 height 21
select select "Healthcare and Health Sciences"
click at [523, 444] on select "- Advertising and Media Agriculture, Forestry and Fishing Architecture, Buildin…" at bounding box center [993, 454] width 941 height 21
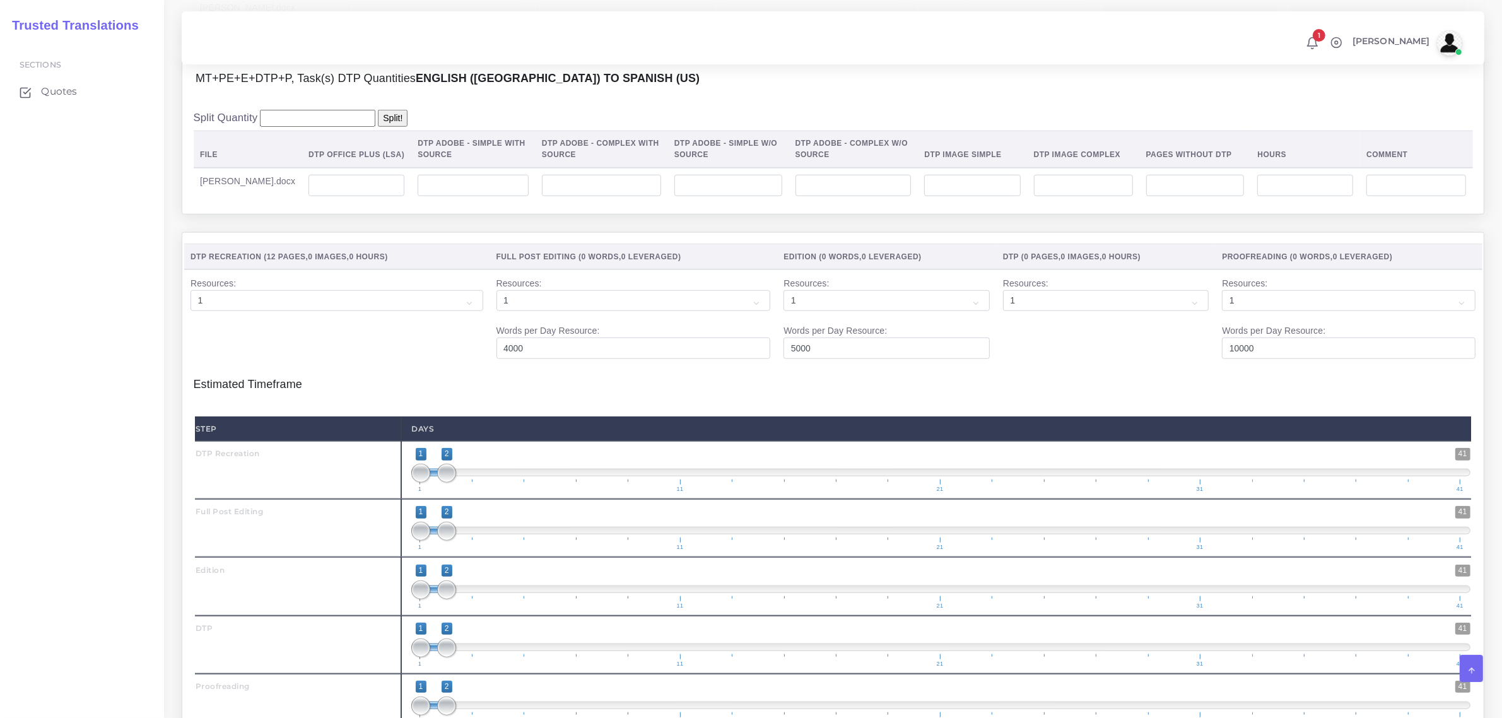
scroll to position [1262, 0]
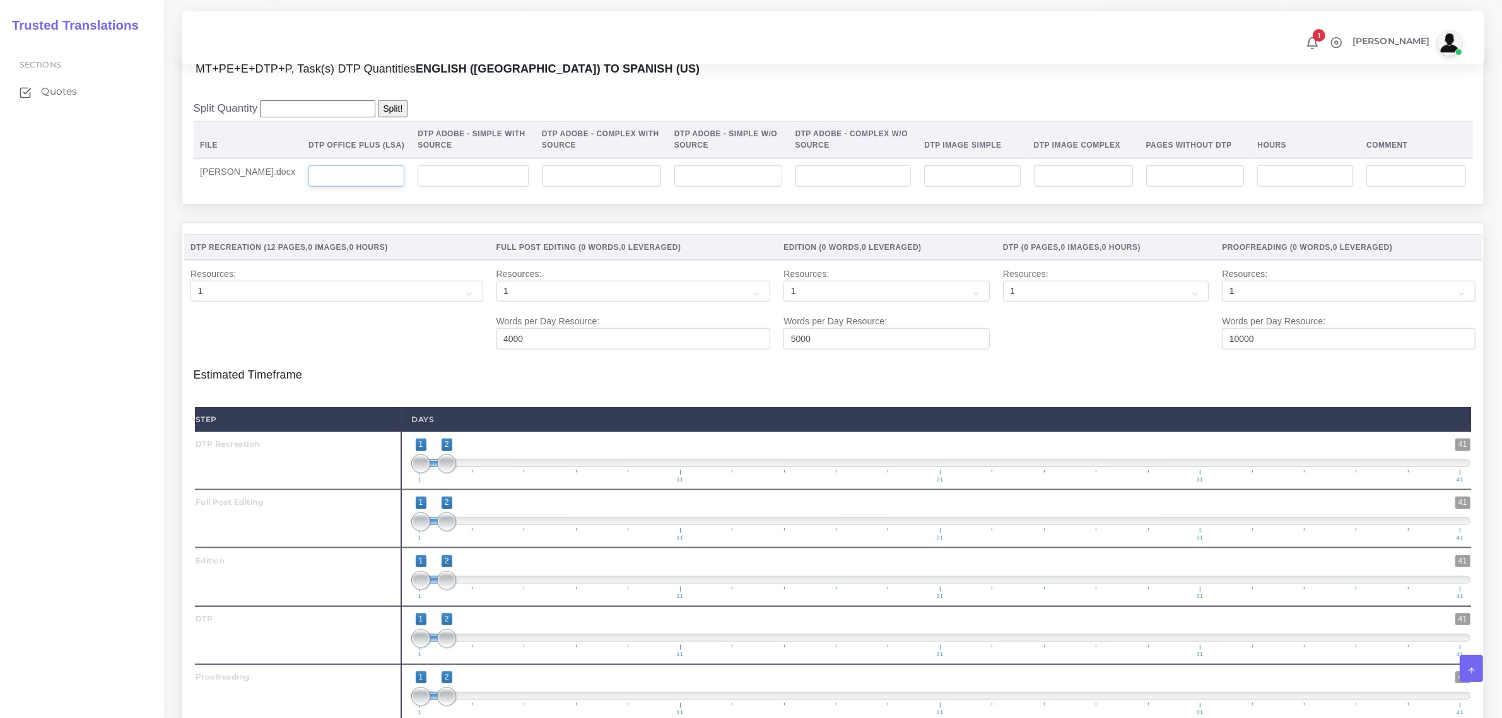
click at [332, 187] on input "number" at bounding box center [356, 175] width 96 height 21
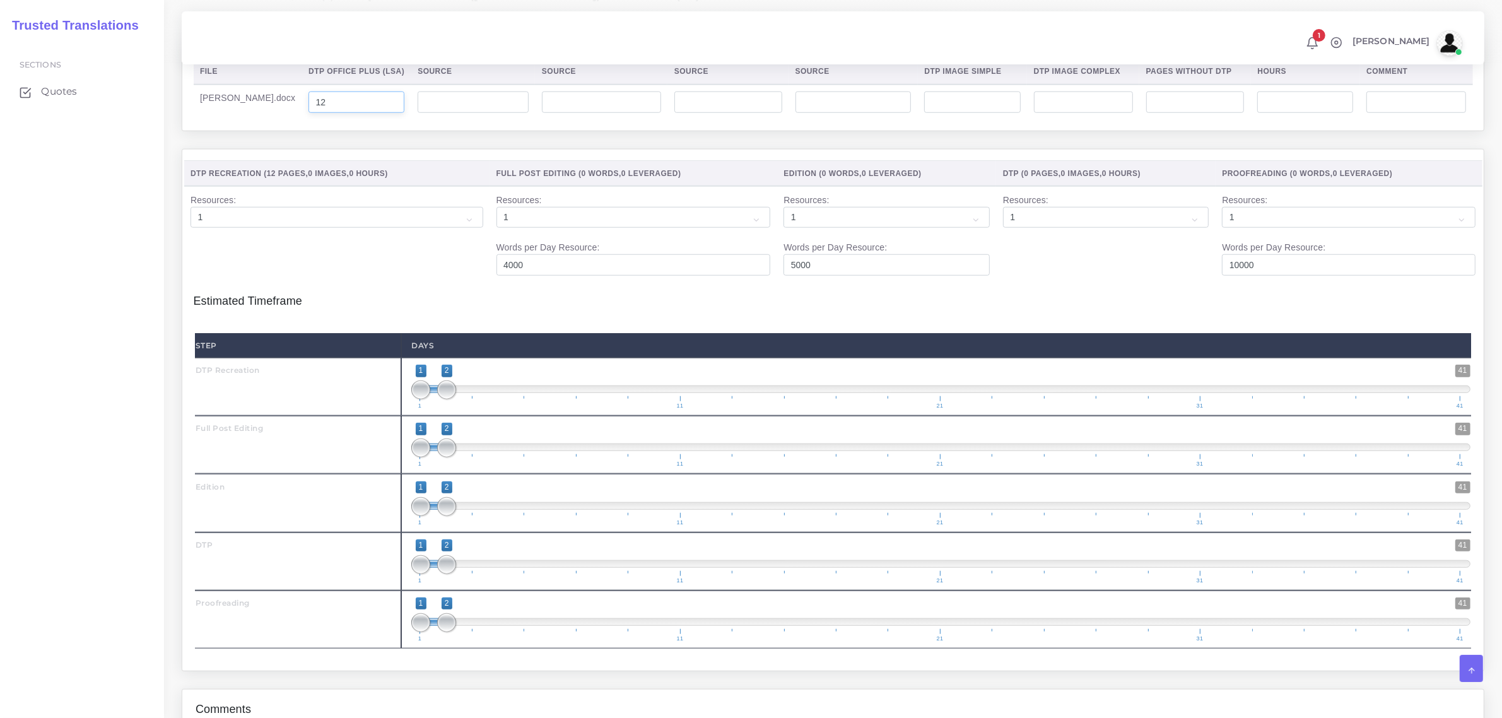
scroll to position [1419, 0]
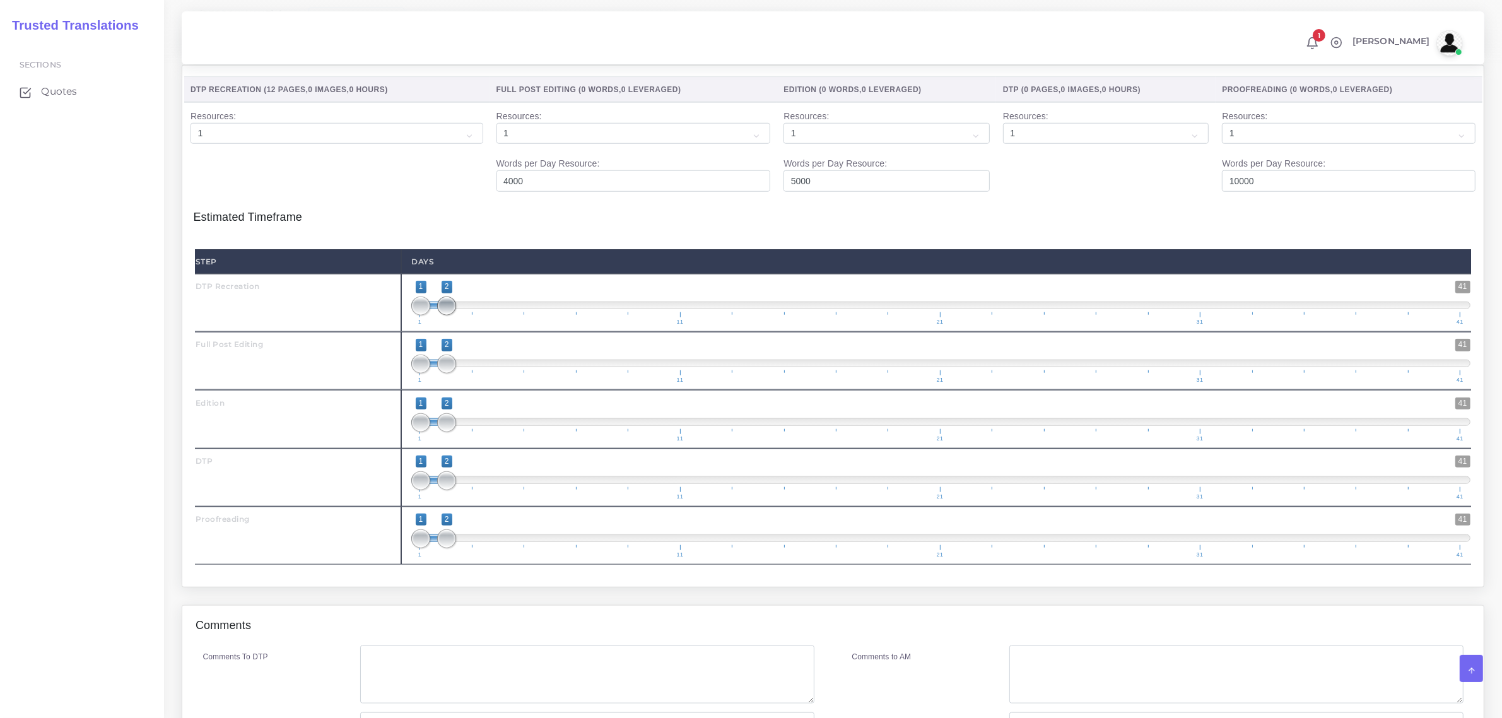
type input "12"
type input "1;1"
drag, startPoint x: 442, startPoint y: 335, endPoint x: 392, endPoint y: 364, distance: 57.7
click at [392, 358] on div "Step Days DTP Recreation 1 41 1 1 1 — 1 1 11 21 31 41 1;1 1" at bounding box center [833, 406] width 1276 height 315
type input "2;2"
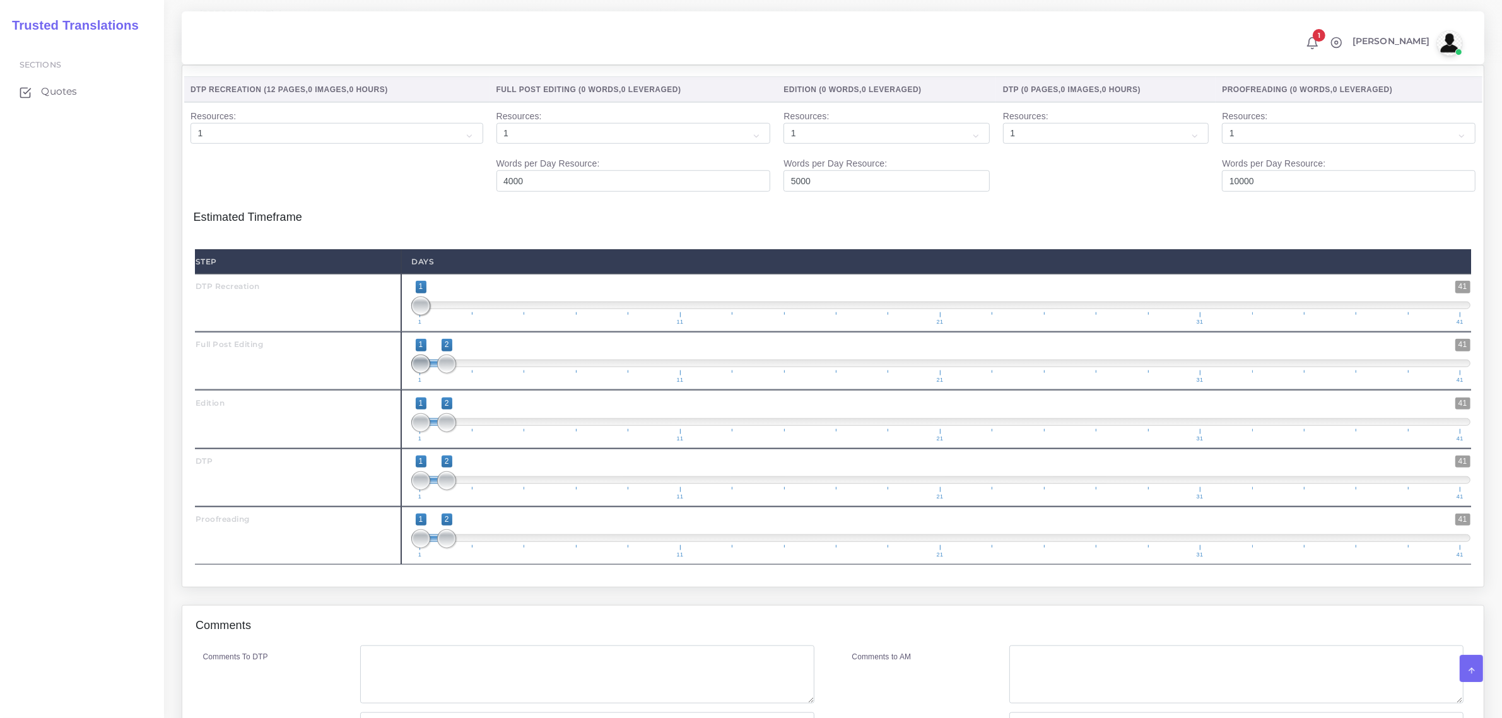
drag, startPoint x: 423, startPoint y: 392, endPoint x: 446, endPoint y: 411, distance: 29.7
click at [430, 373] on span at bounding box center [420, 364] width 19 height 19
drag, startPoint x: 455, startPoint y: 451, endPoint x: 476, endPoint y: 458, distance: 22.5
click at [476, 432] on span at bounding box center [473, 422] width 19 height 19
type input "3;3"
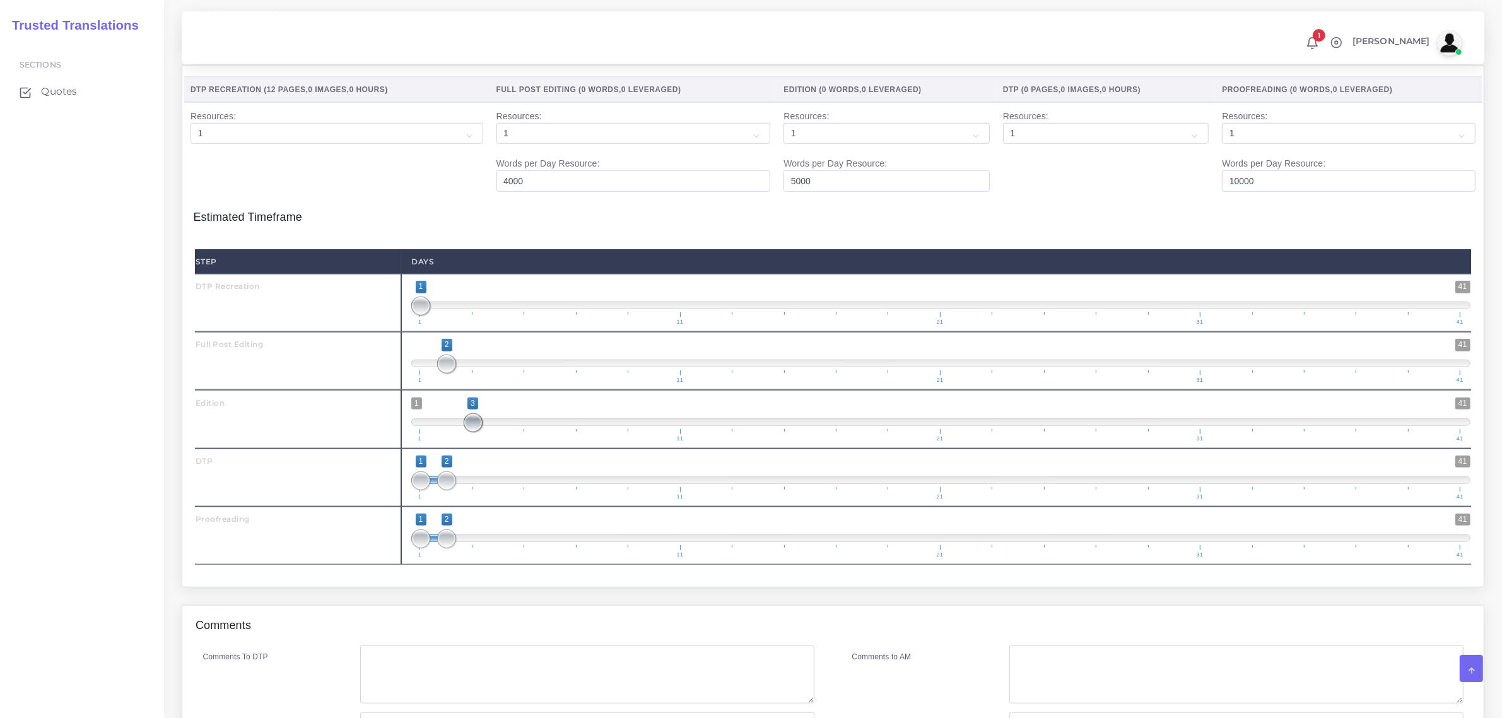
drag, startPoint x: 429, startPoint y: 448, endPoint x: 471, endPoint y: 465, distance: 45.6
click at [471, 442] on span "1 41 3 3 3 — 3 1 11 21 31 41" at bounding box center [940, 419] width 1059 height 44
drag, startPoint x: 452, startPoint y: 505, endPoint x: 505, endPoint y: 509, distance: 53.1
click at [505, 490] on span at bounding box center [499, 480] width 19 height 19
type input "4;4"
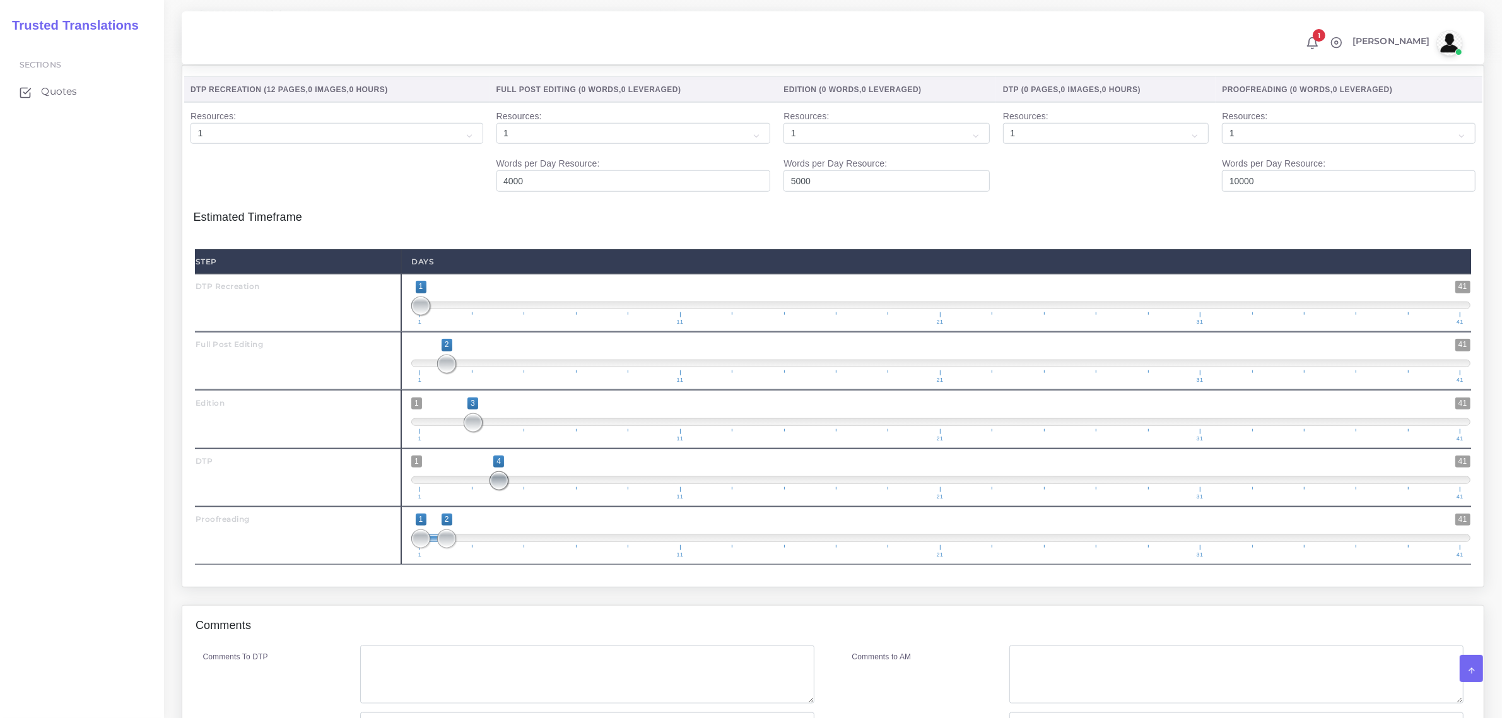
drag, startPoint x: 421, startPoint y: 506, endPoint x: 503, endPoint y: 516, distance: 82.6
click at [503, 500] on span "1 41 4 4 4 — 4 1 11 21 31 41" at bounding box center [940, 477] width 1059 height 44
drag, startPoint x: 449, startPoint y: 566, endPoint x: 531, endPoint y: 560, distance: 82.9
click at [531, 548] on span at bounding box center [524, 538] width 19 height 19
type input "5;5"
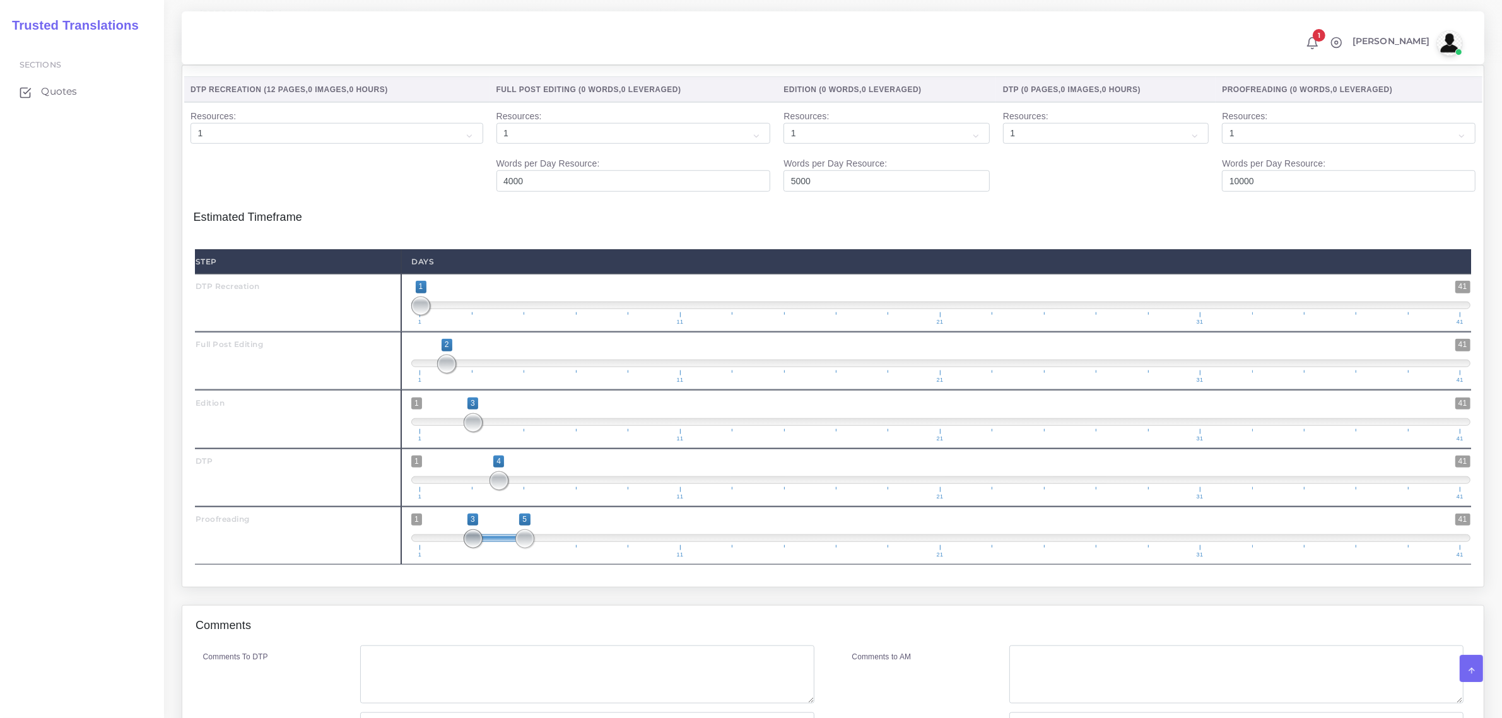
drag, startPoint x: 425, startPoint y: 568, endPoint x: 544, endPoint y: 565, distance: 119.9
click at [544, 558] on span "1 41 3 5 3 — 5 1 11 21 31 41" at bounding box center [940, 536] width 1059 height 44
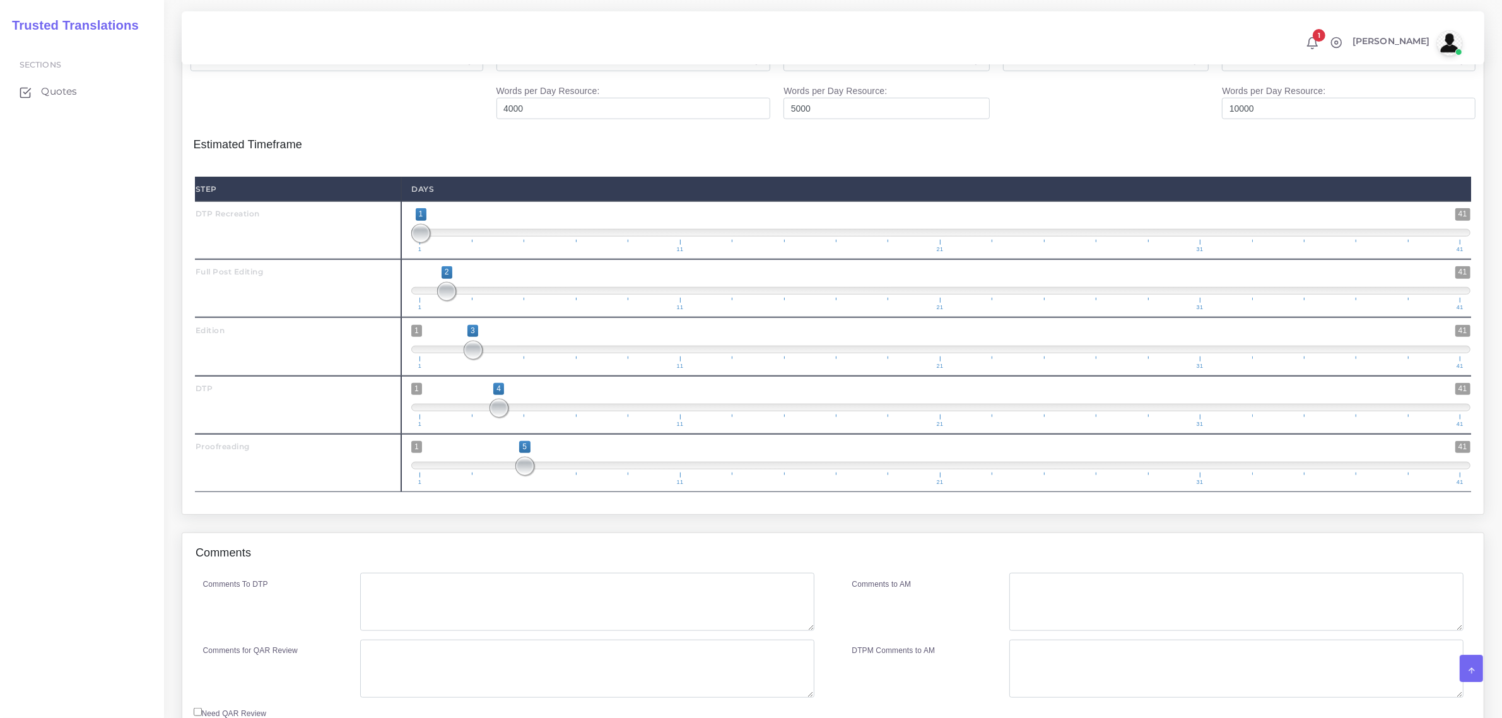
scroll to position [1615, 0]
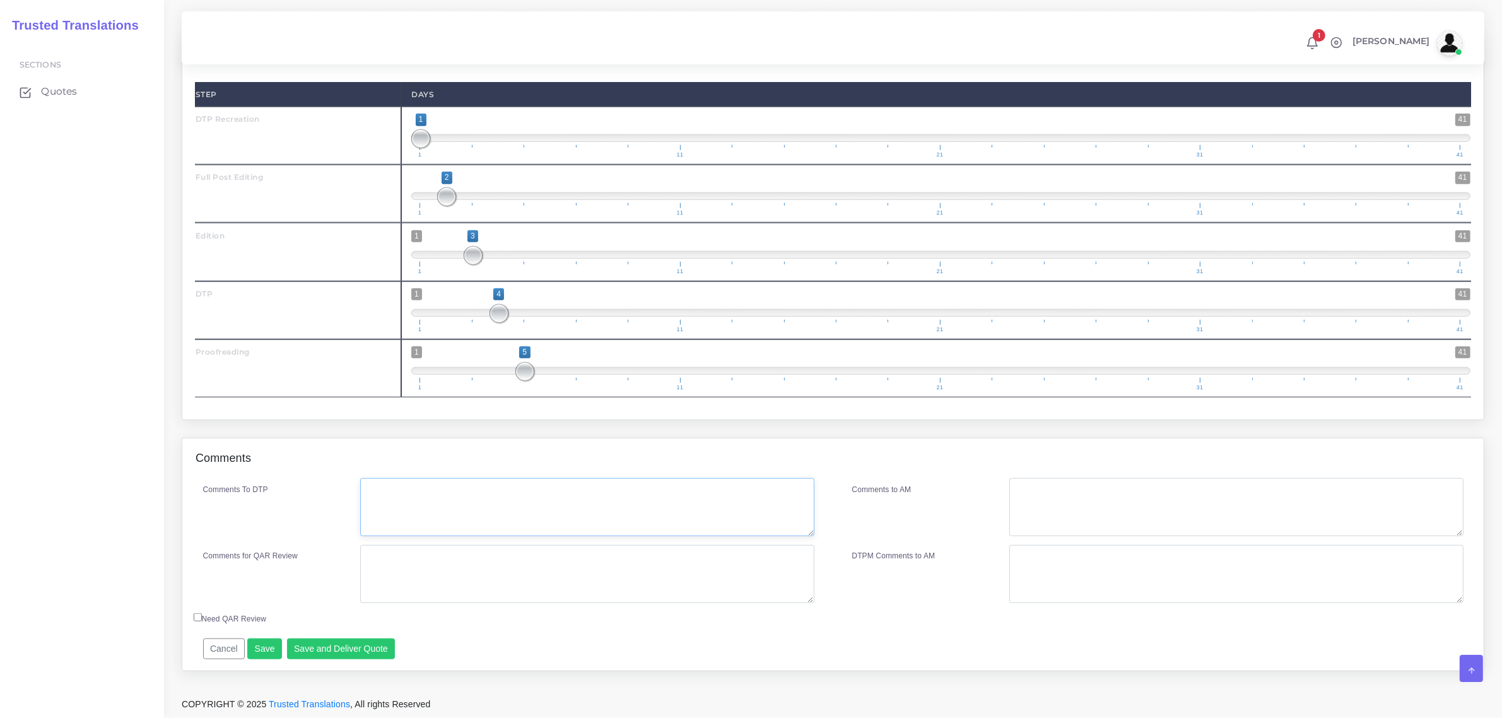
click at [480, 512] on textarea "Comments To DTP" at bounding box center [587, 507] width 454 height 58
type textarea "no specific instructions"
click at [322, 642] on button "Save and Deliver Quote" at bounding box center [341, 648] width 109 height 21
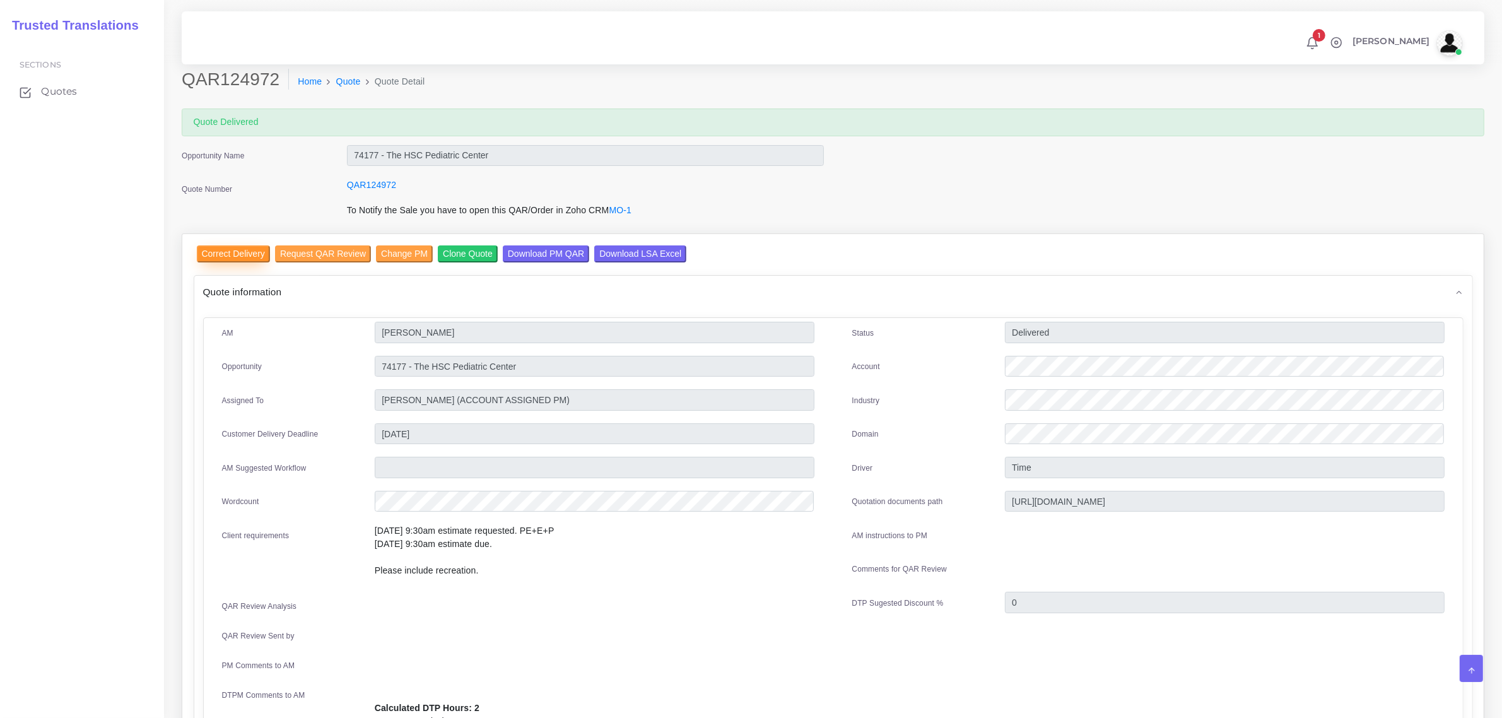
click at [225, 252] on input "Correct Delivery" at bounding box center [233, 253] width 73 height 17
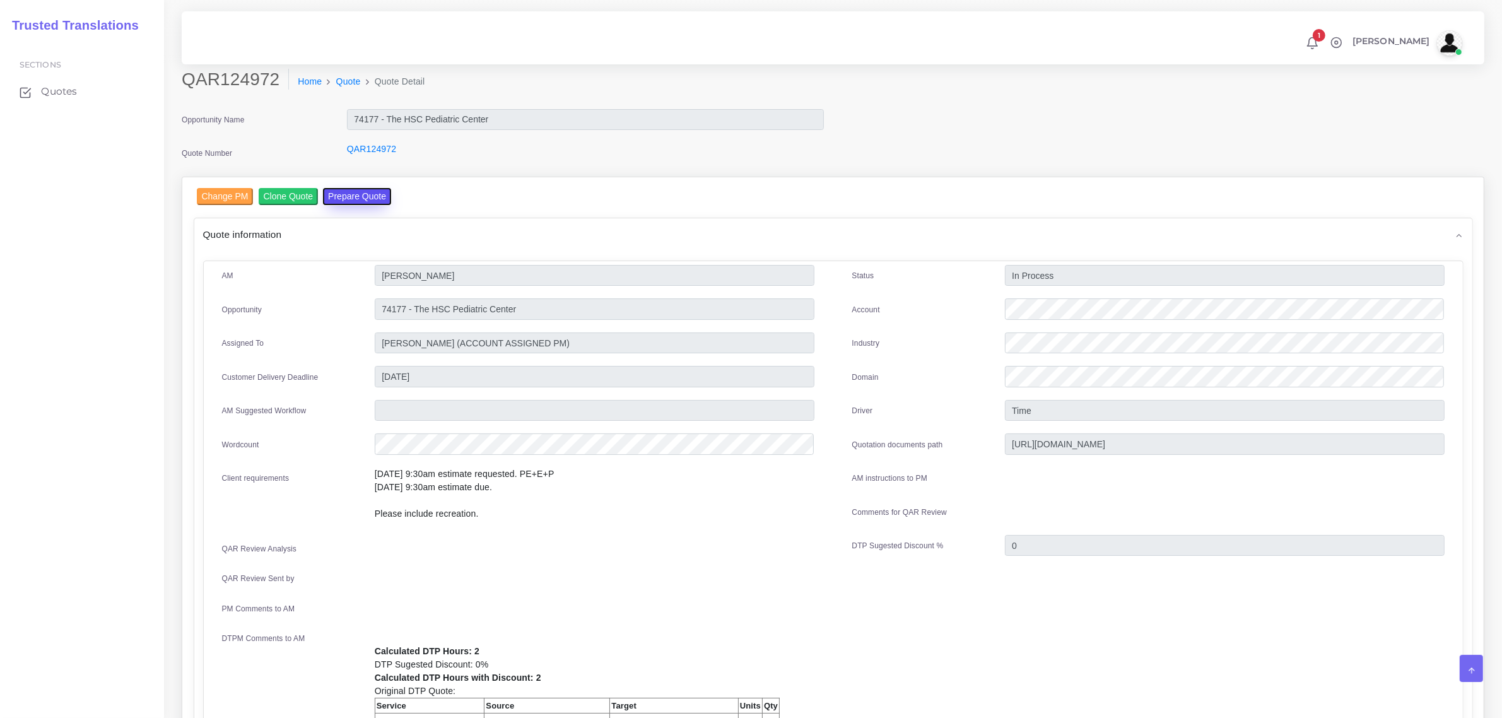
click at [357, 199] on button "Prepare Quote" at bounding box center [357, 196] width 68 height 17
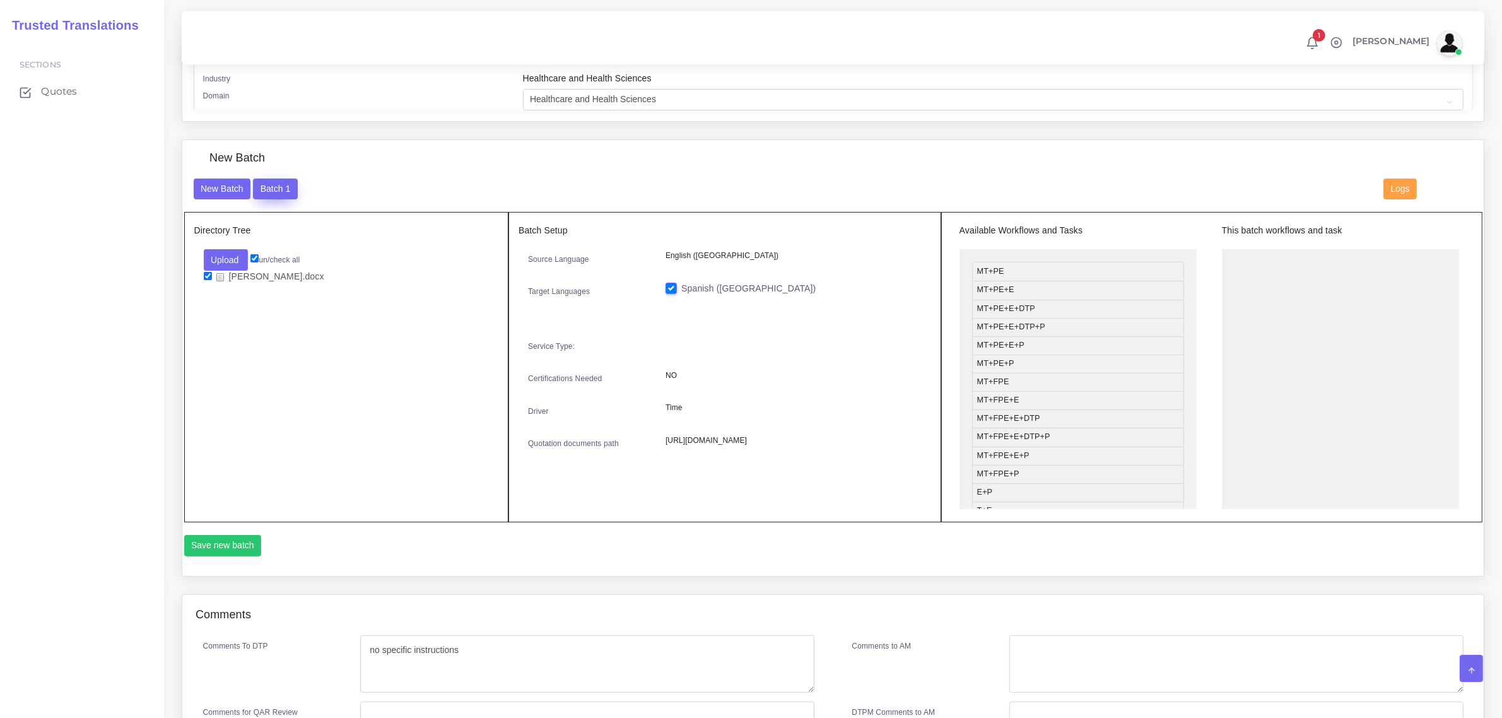
scroll to position [355, 0]
click at [278, 183] on button "Batch 1" at bounding box center [275, 189] width 44 height 21
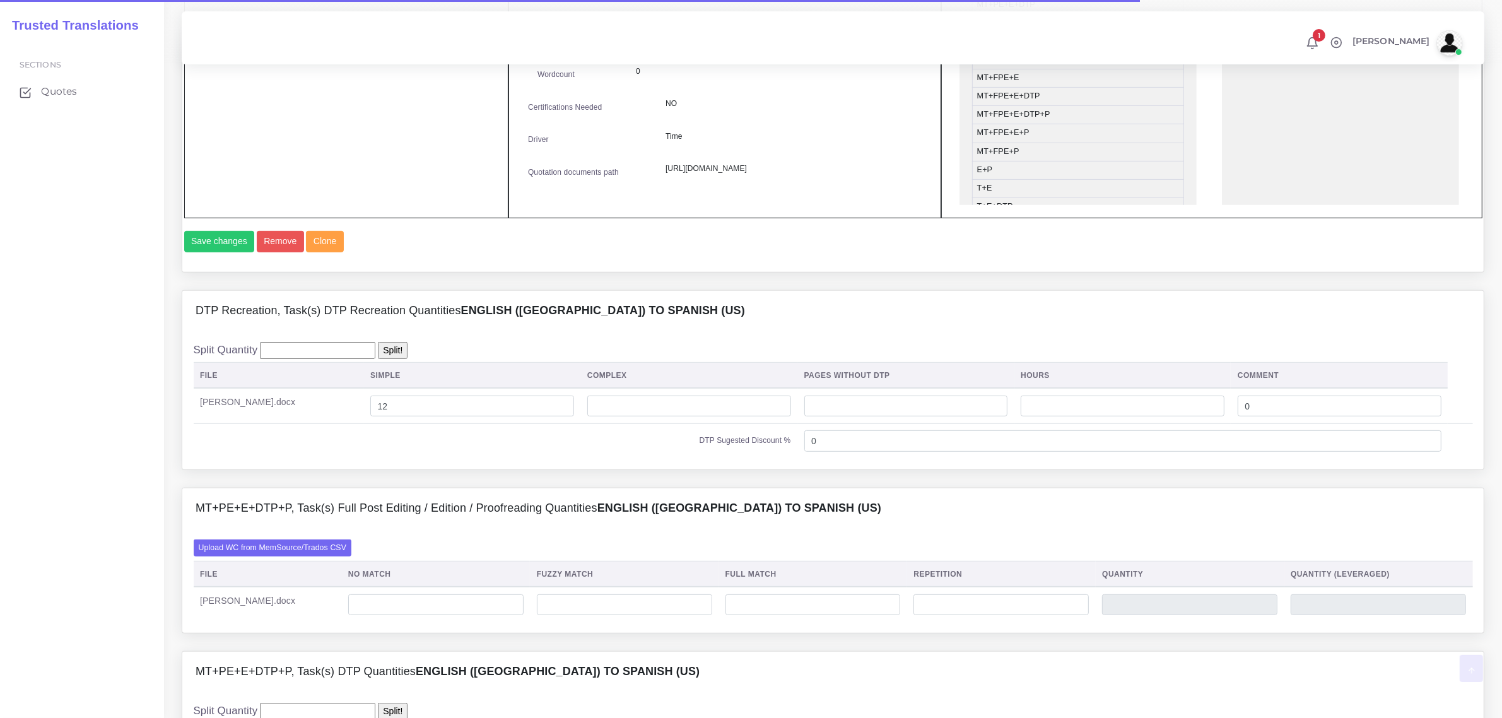
scroll to position [710, 0]
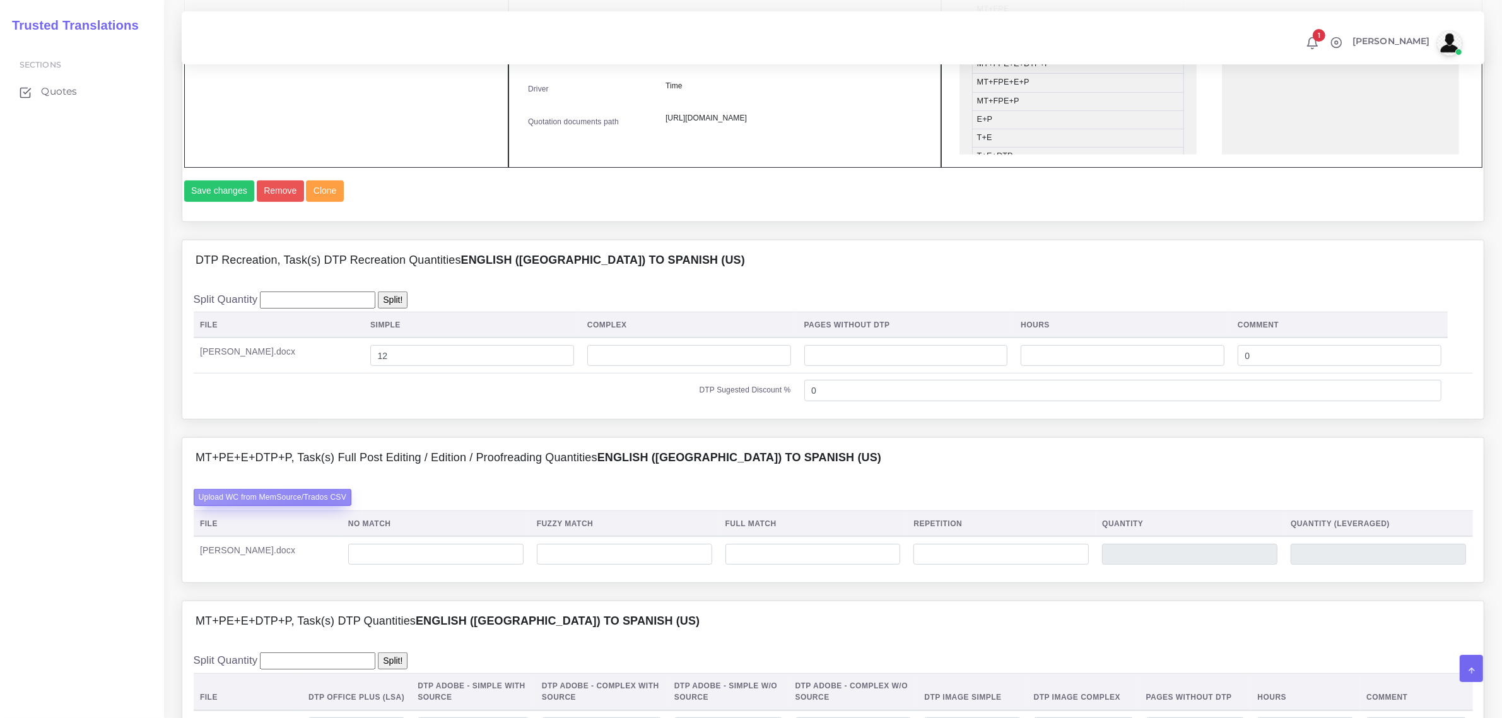
click at [310, 506] on label "Upload WC from MemSource/Trados CSV" at bounding box center [273, 497] width 158 height 17
click at [0, 0] on input "Upload WC from MemSource/Trados CSV" at bounding box center [0, 0] width 0 height 0
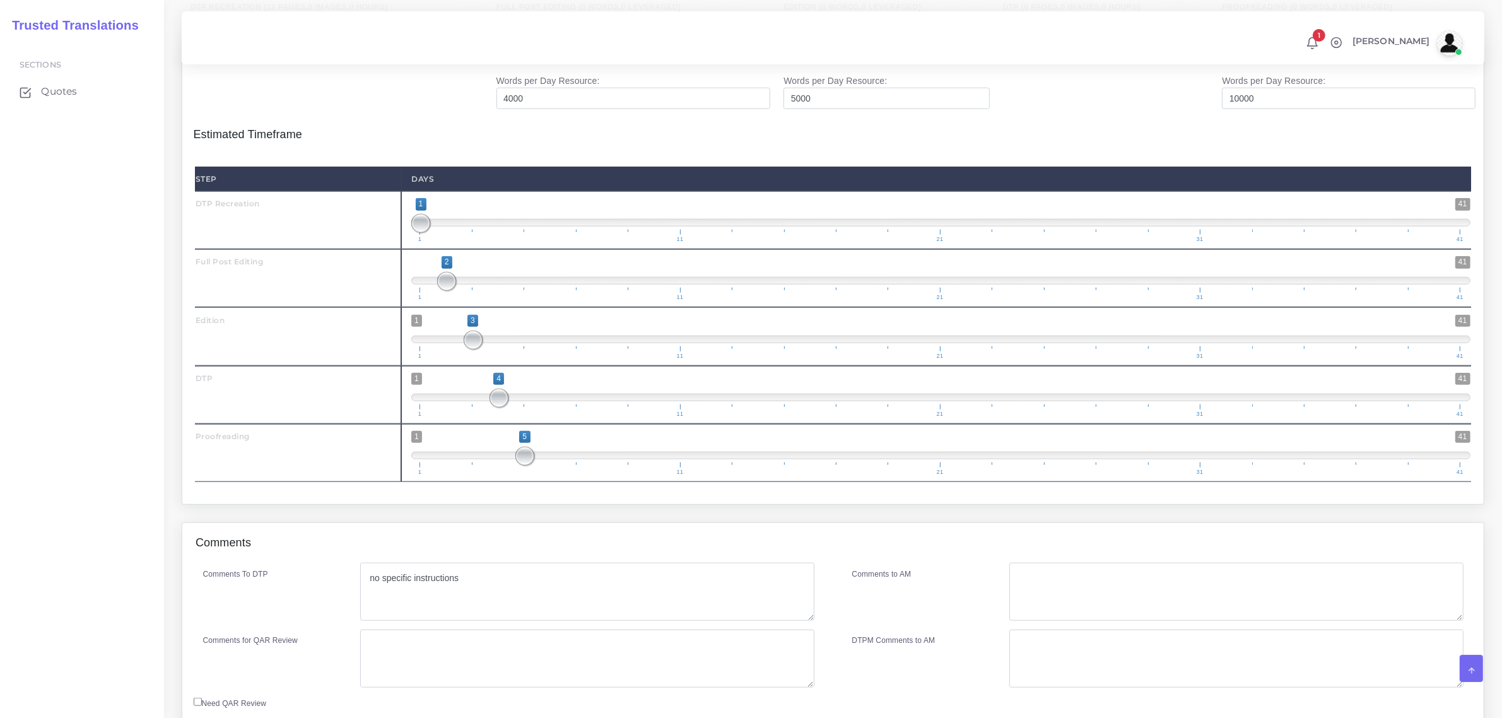
scroll to position [1615, 0]
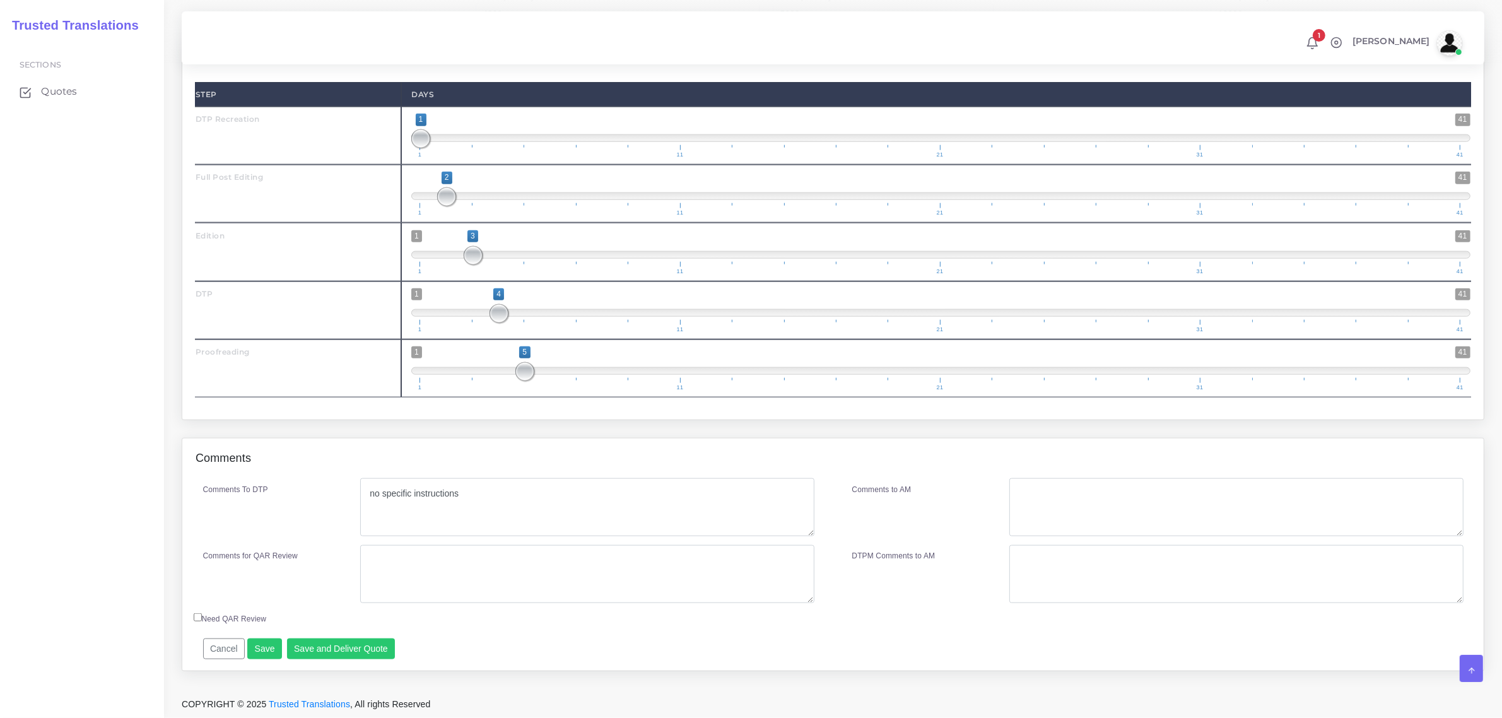
scroll to position [1651, 0]
click at [336, 647] on button "Save and Deliver Quote" at bounding box center [341, 648] width 109 height 21
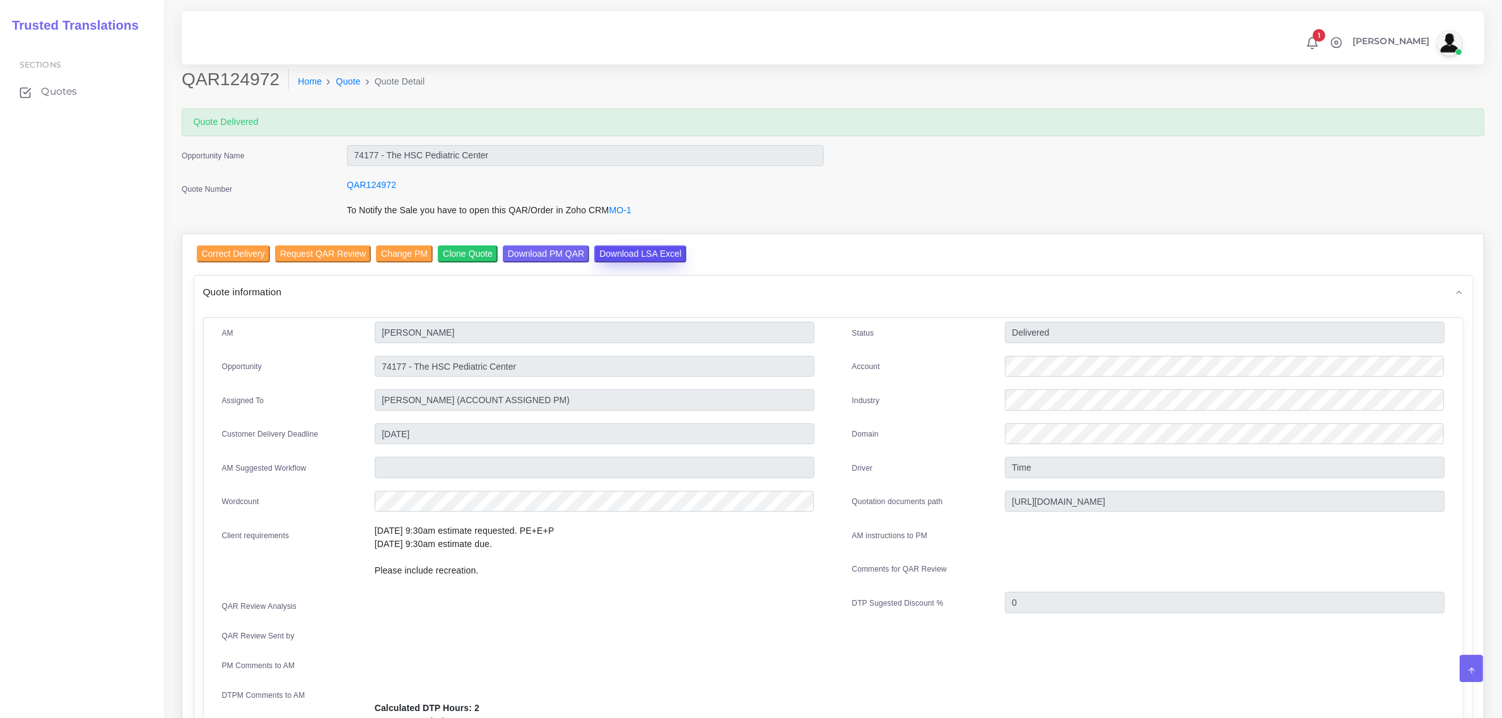
click at [632, 257] on input "Download LSA Excel" at bounding box center [640, 253] width 92 height 17
